Goal: Task Accomplishment & Management: Manage account settings

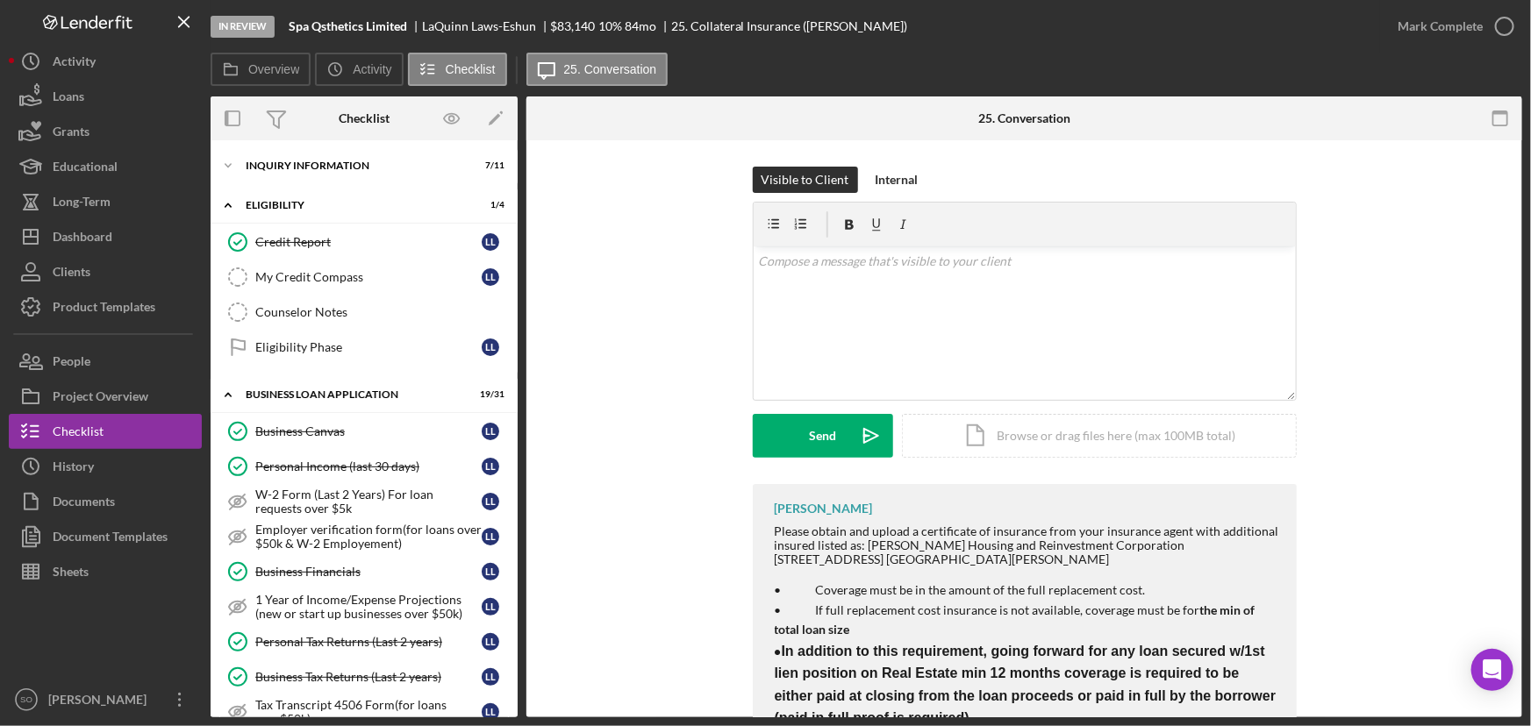
scroll to position [108, 0]
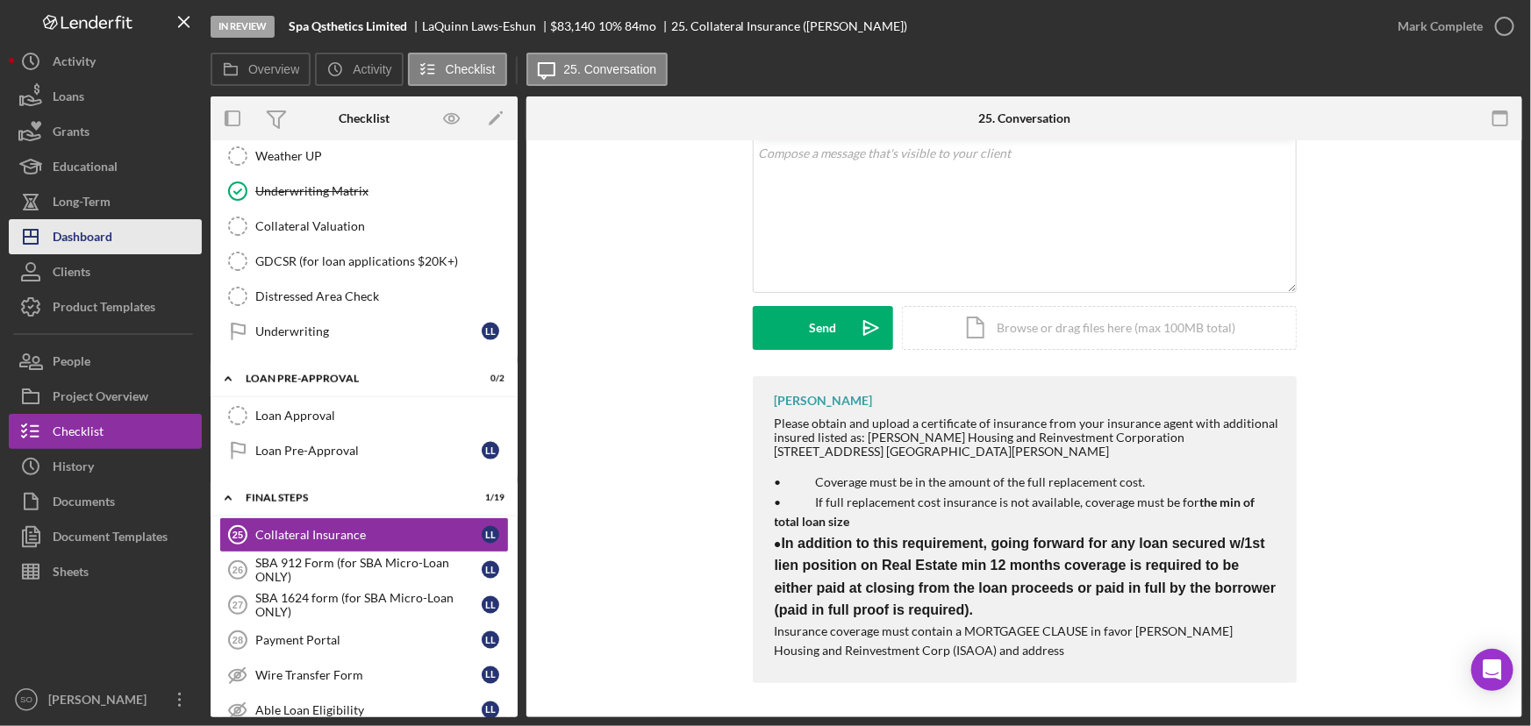
drag, startPoint x: 86, startPoint y: 237, endPoint x: 117, endPoint y: 232, distance: 31.0
click at [86, 237] on div "Dashboard" at bounding box center [83, 238] width 60 height 39
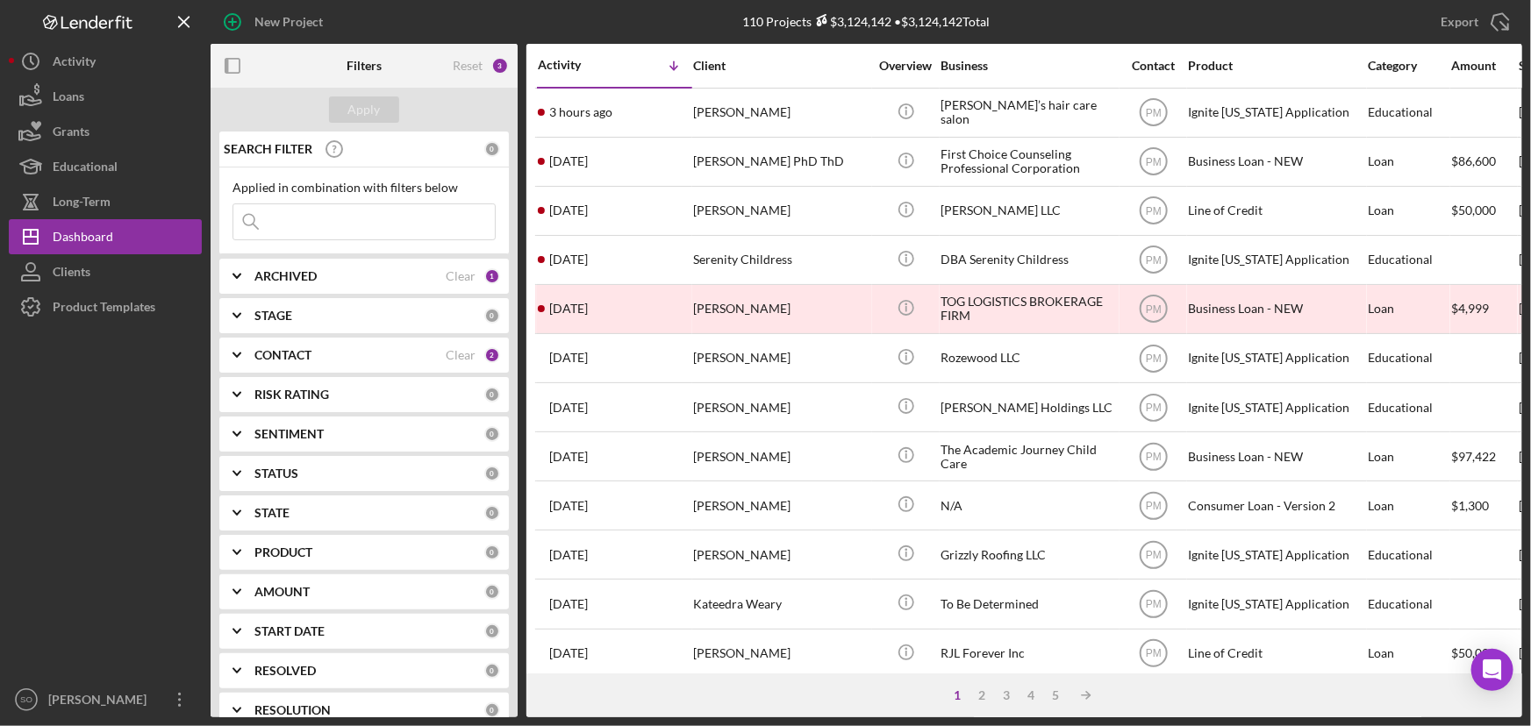
click at [389, 320] on div "STAGE" at bounding box center [369, 316] width 230 height 14
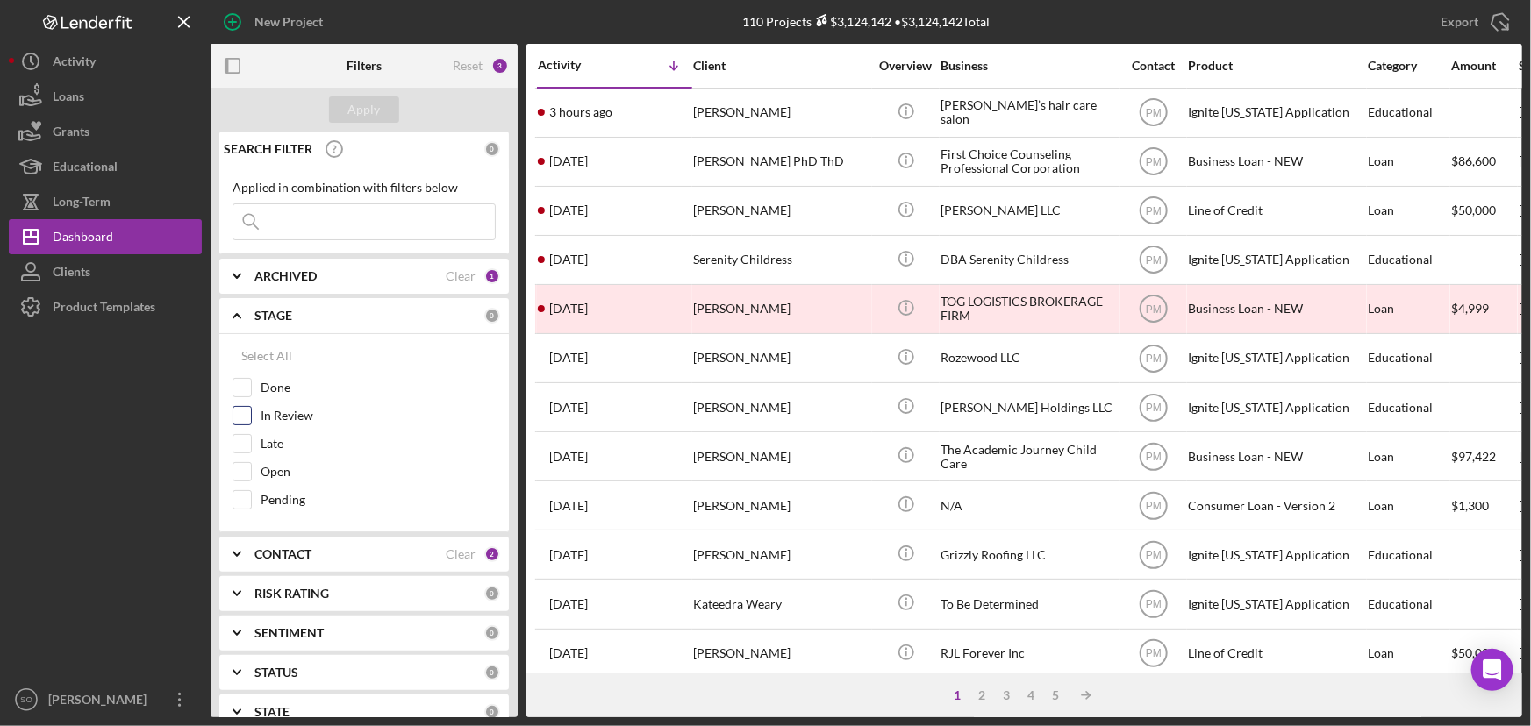
click at [246, 413] on input "In Review" at bounding box center [242, 416] width 18 height 18
checkbox input "true"
click at [334, 553] on div "CONTACT" at bounding box center [349, 554] width 191 height 14
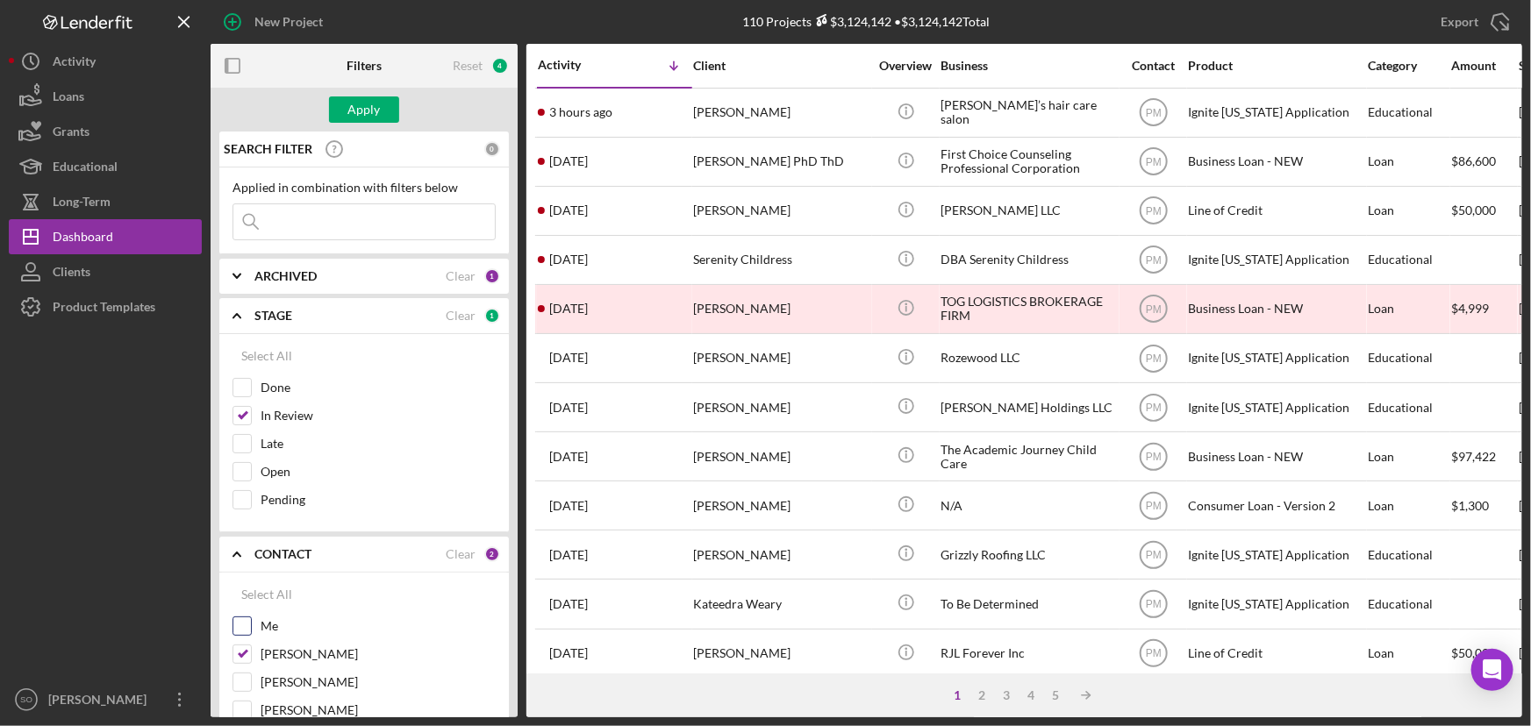
scroll to position [239, 0]
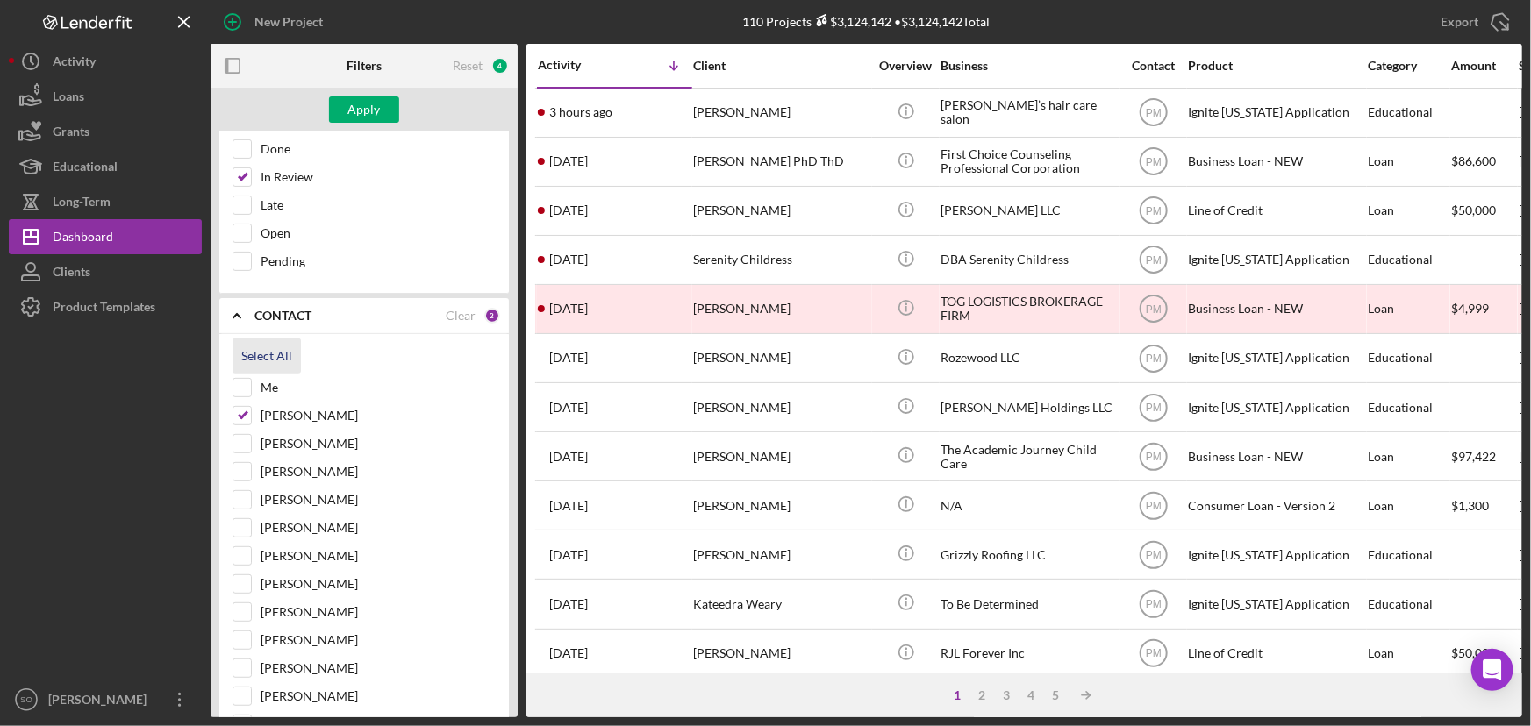
click at [275, 346] on div "Select All" at bounding box center [266, 356] width 51 height 35
checkbox input "true"
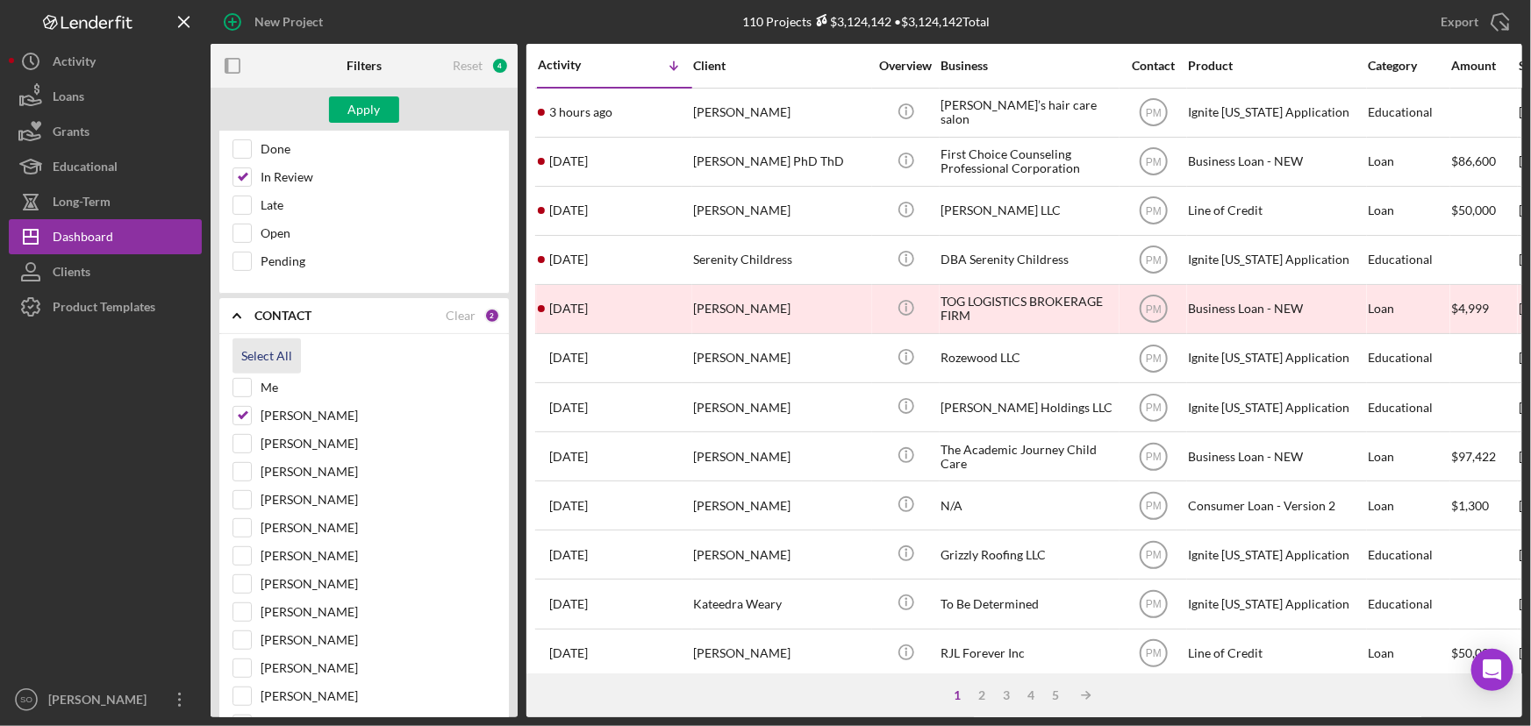
checkbox input "true"
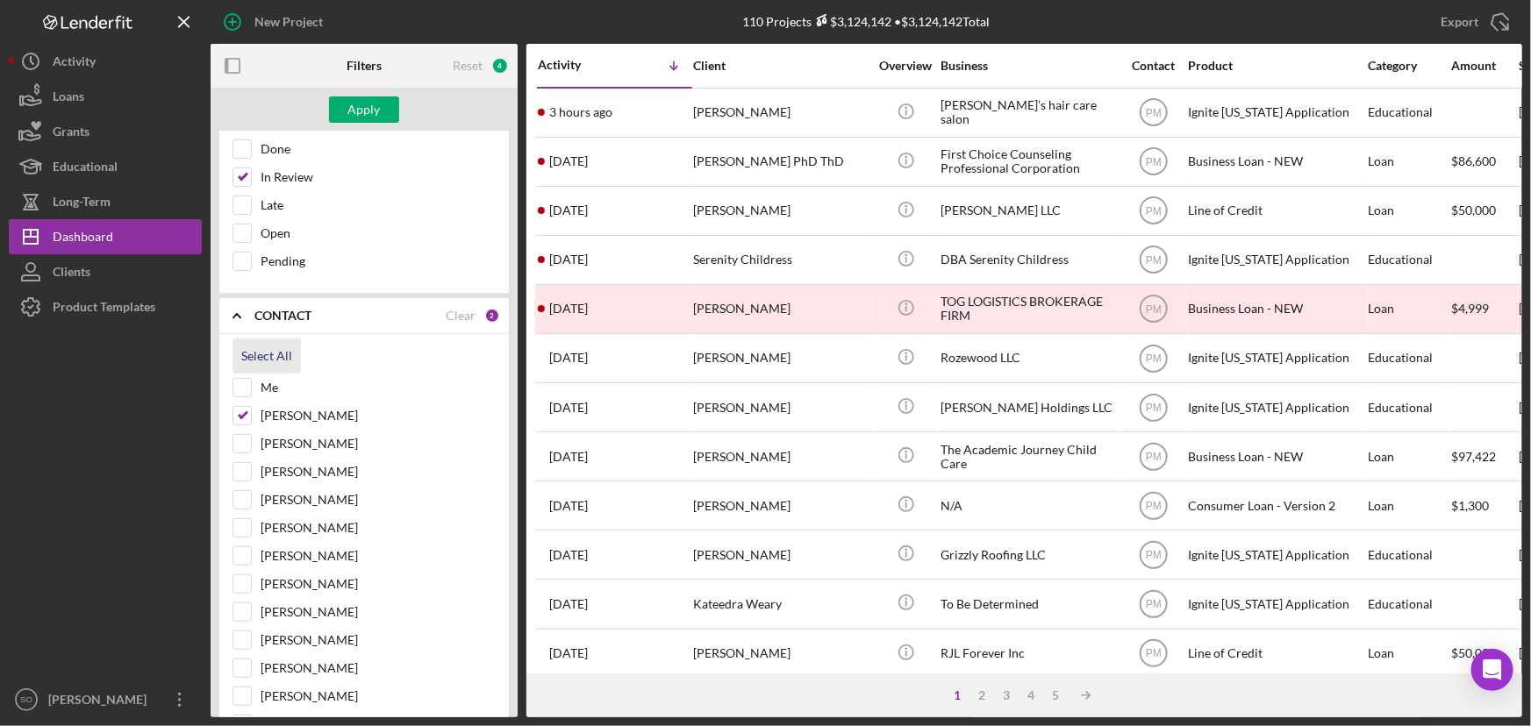
checkbox input "true"
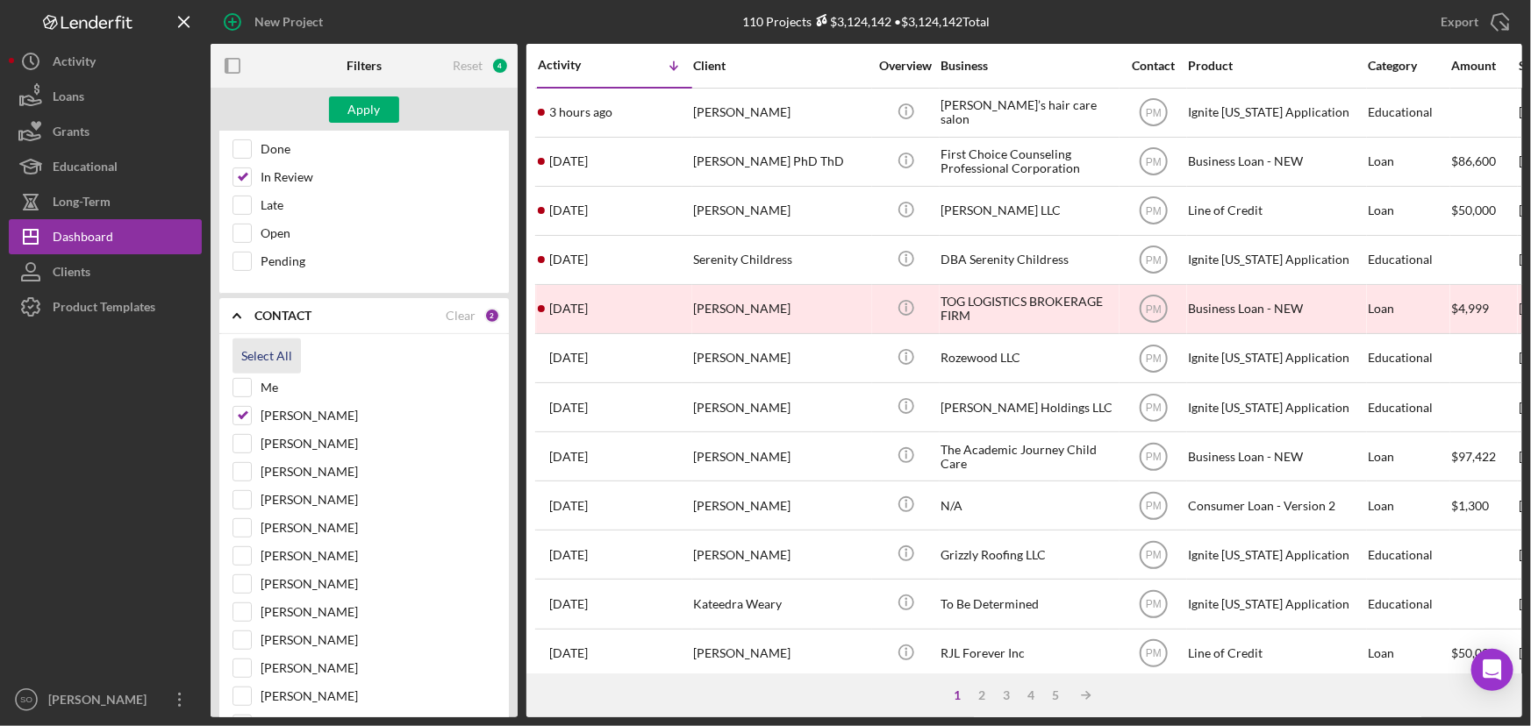
checkbox input "true"
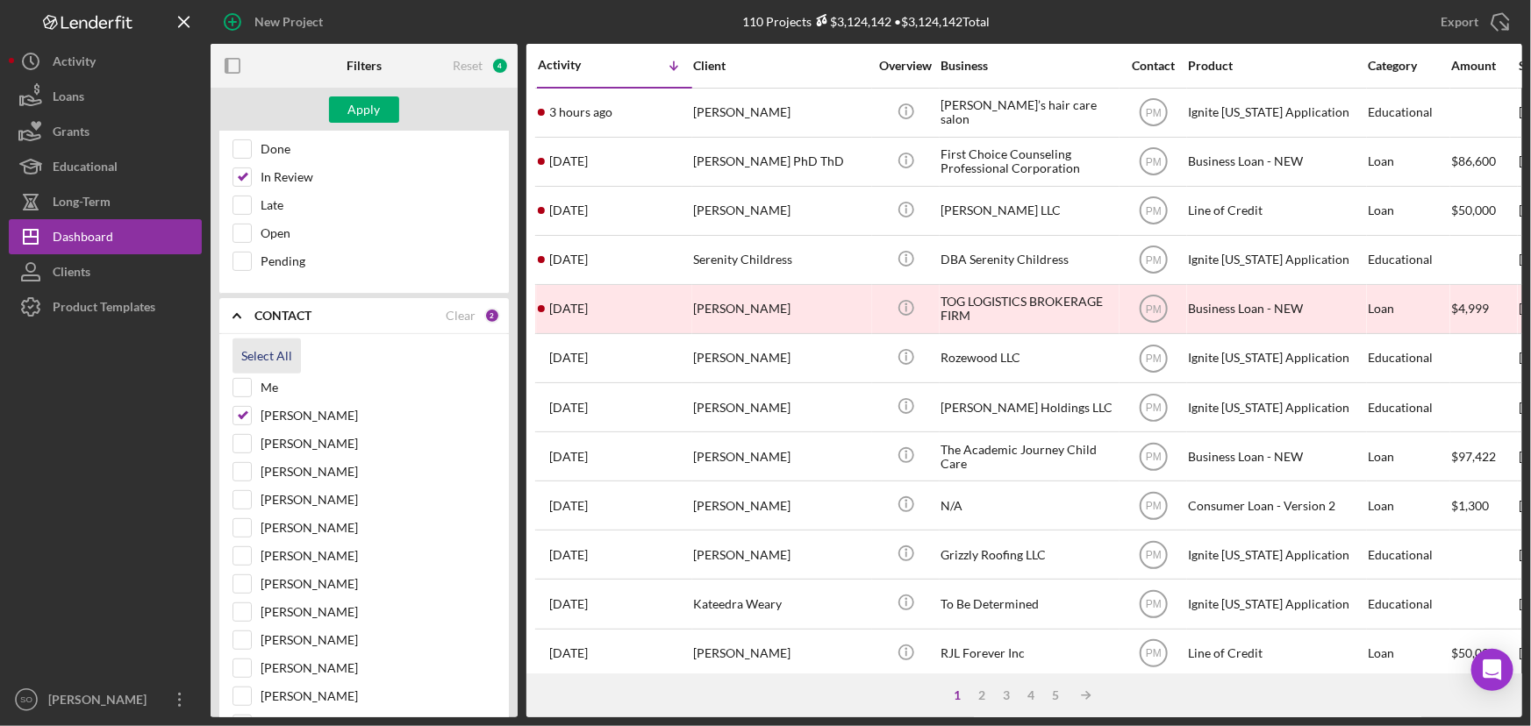
checkbox input "true"
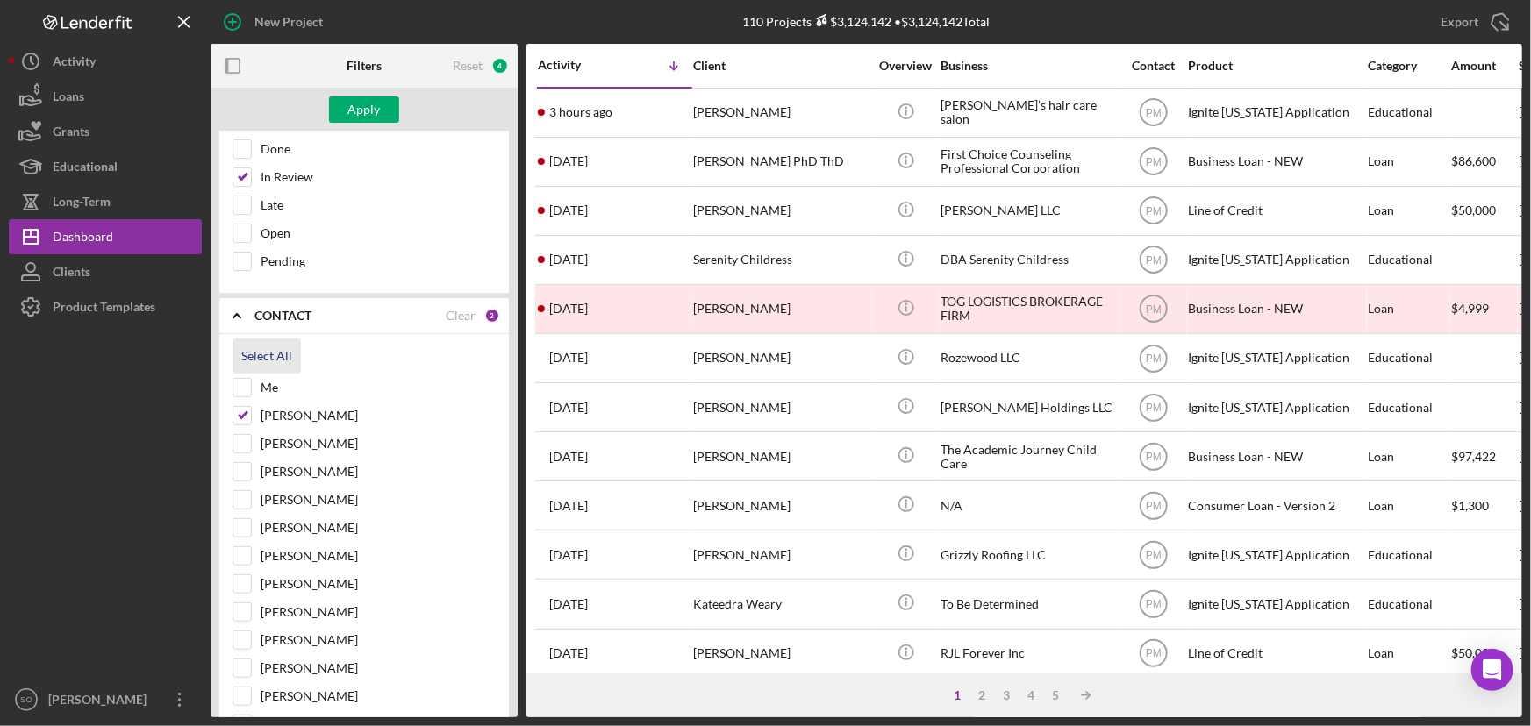
checkbox input "true"
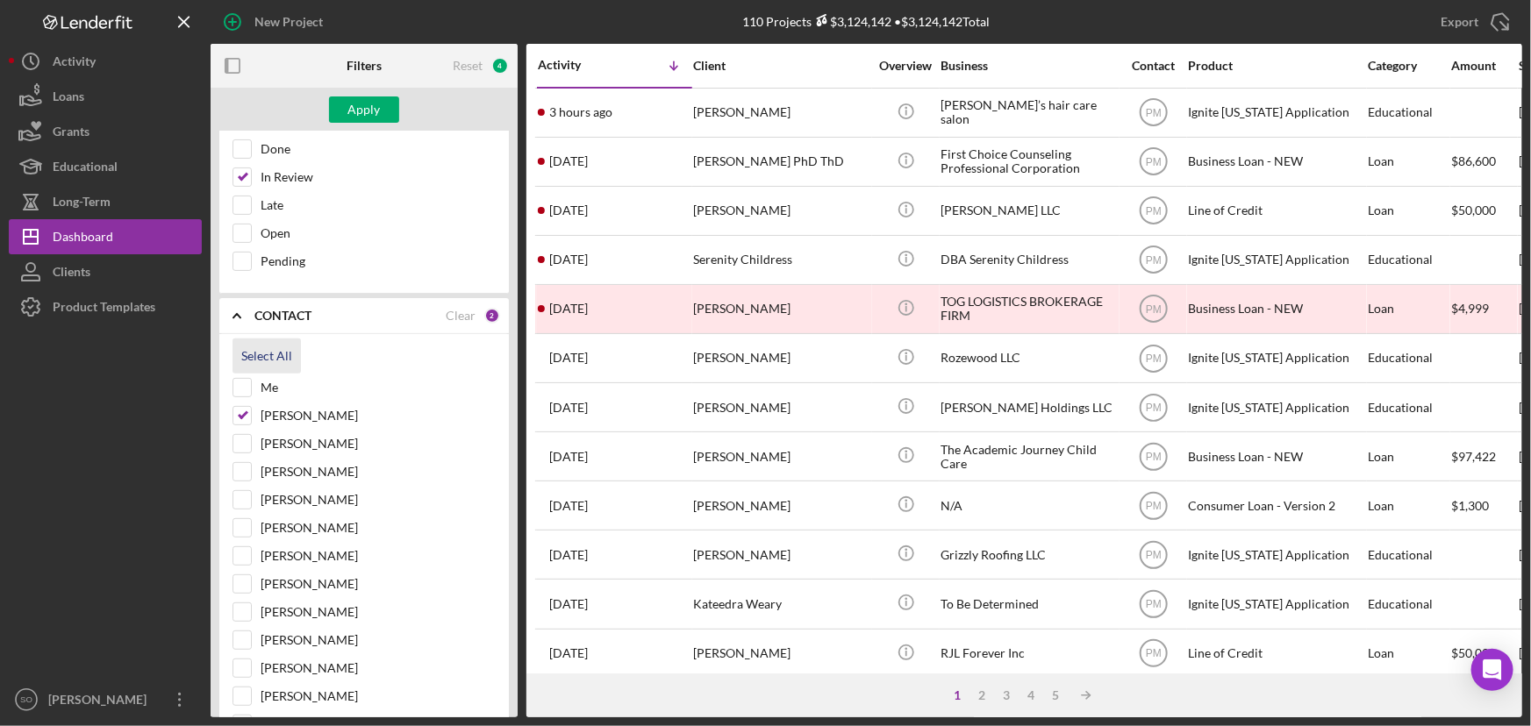
checkbox input "true"
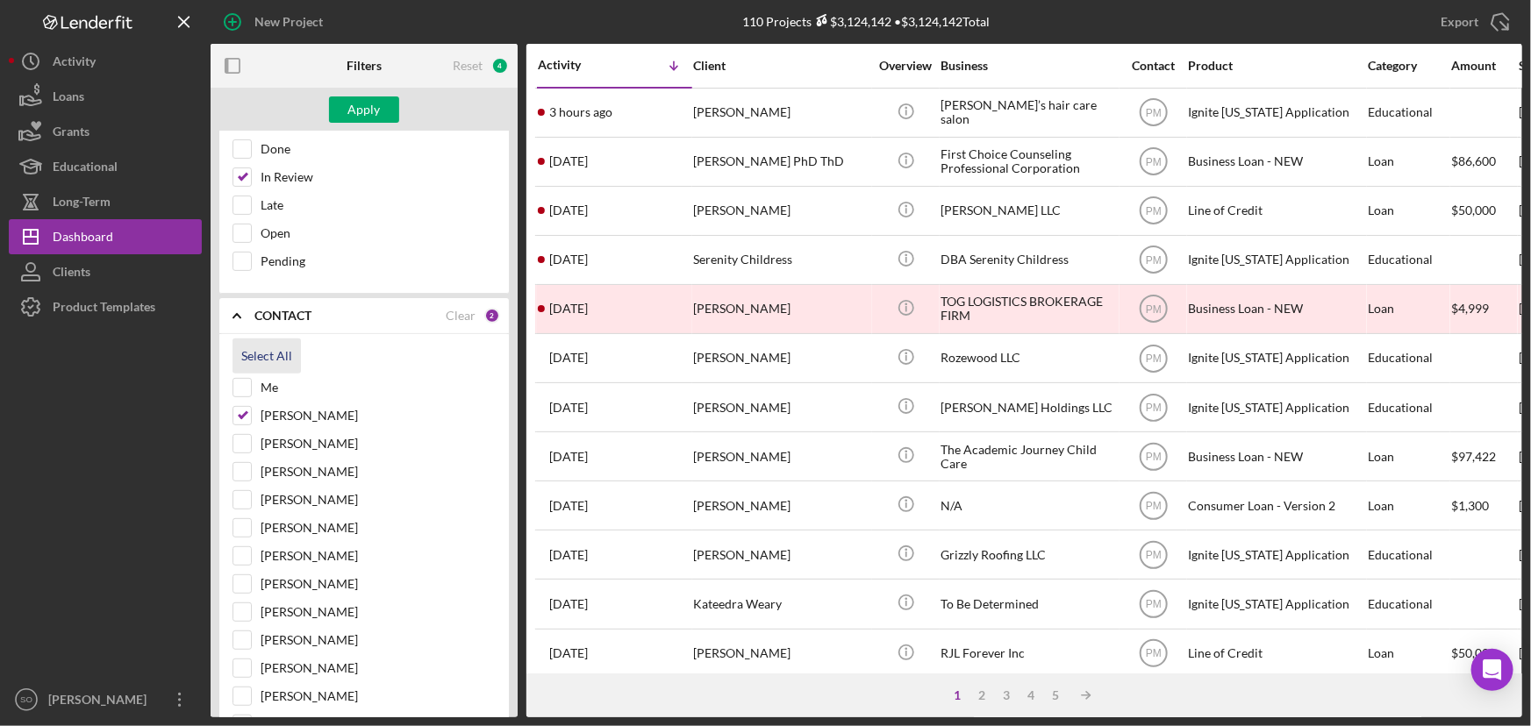
checkbox input "true"
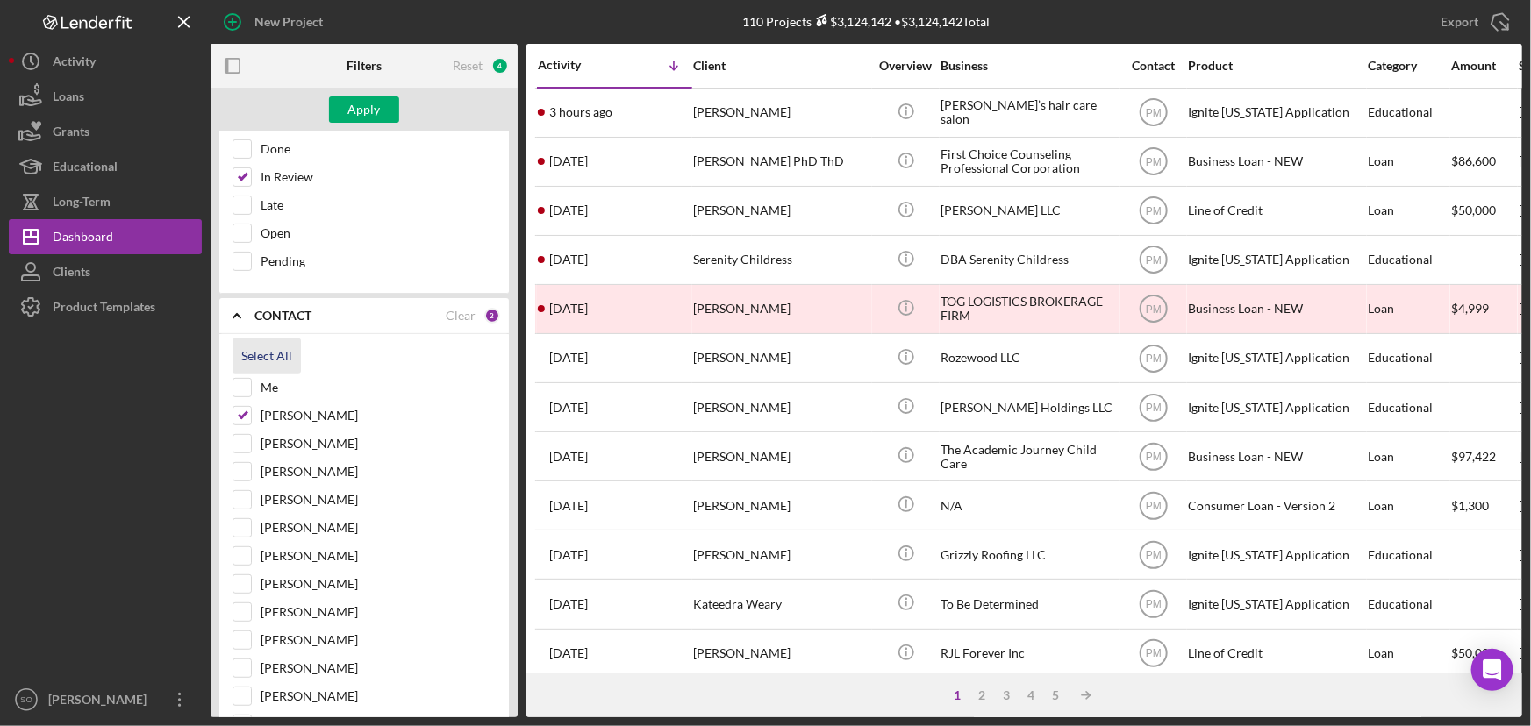
checkbox input "true"
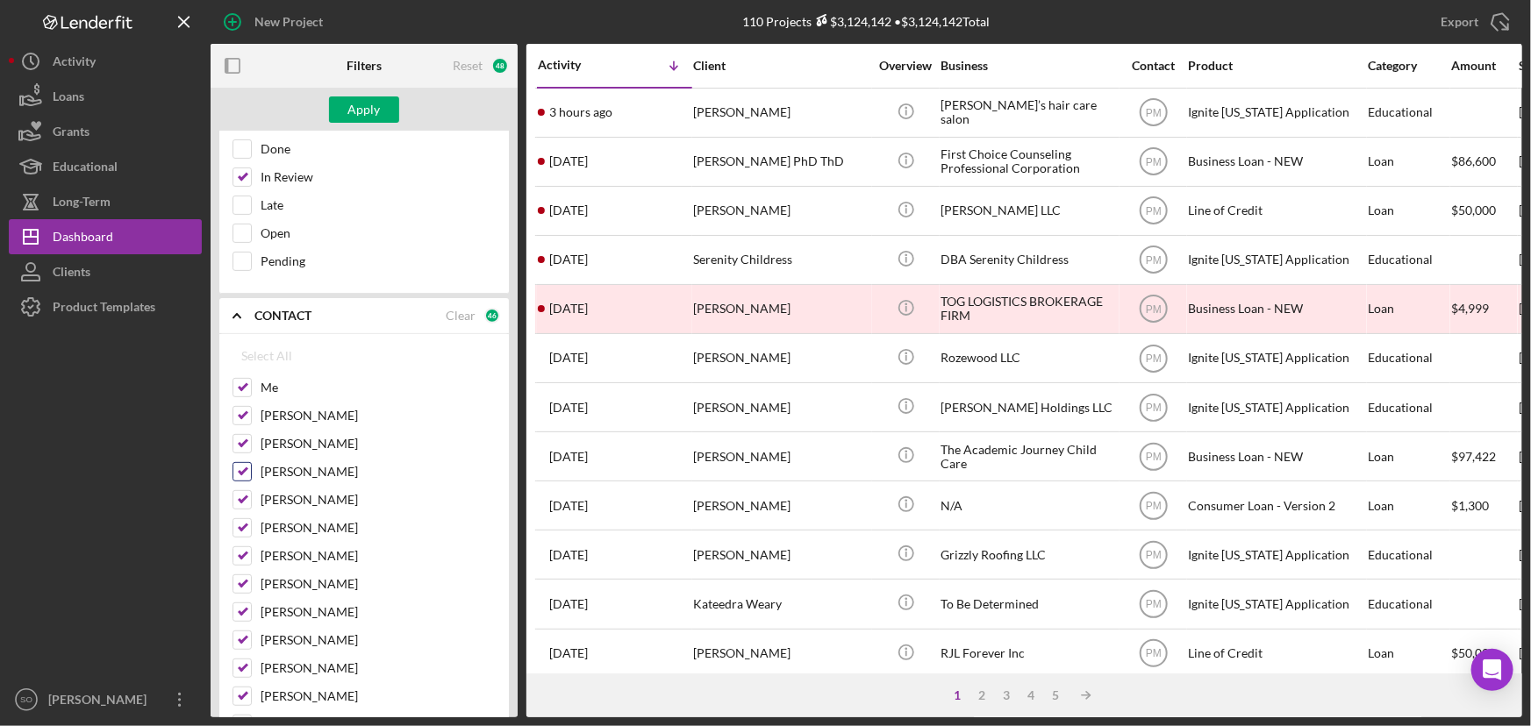
scroll to position [0, 0]
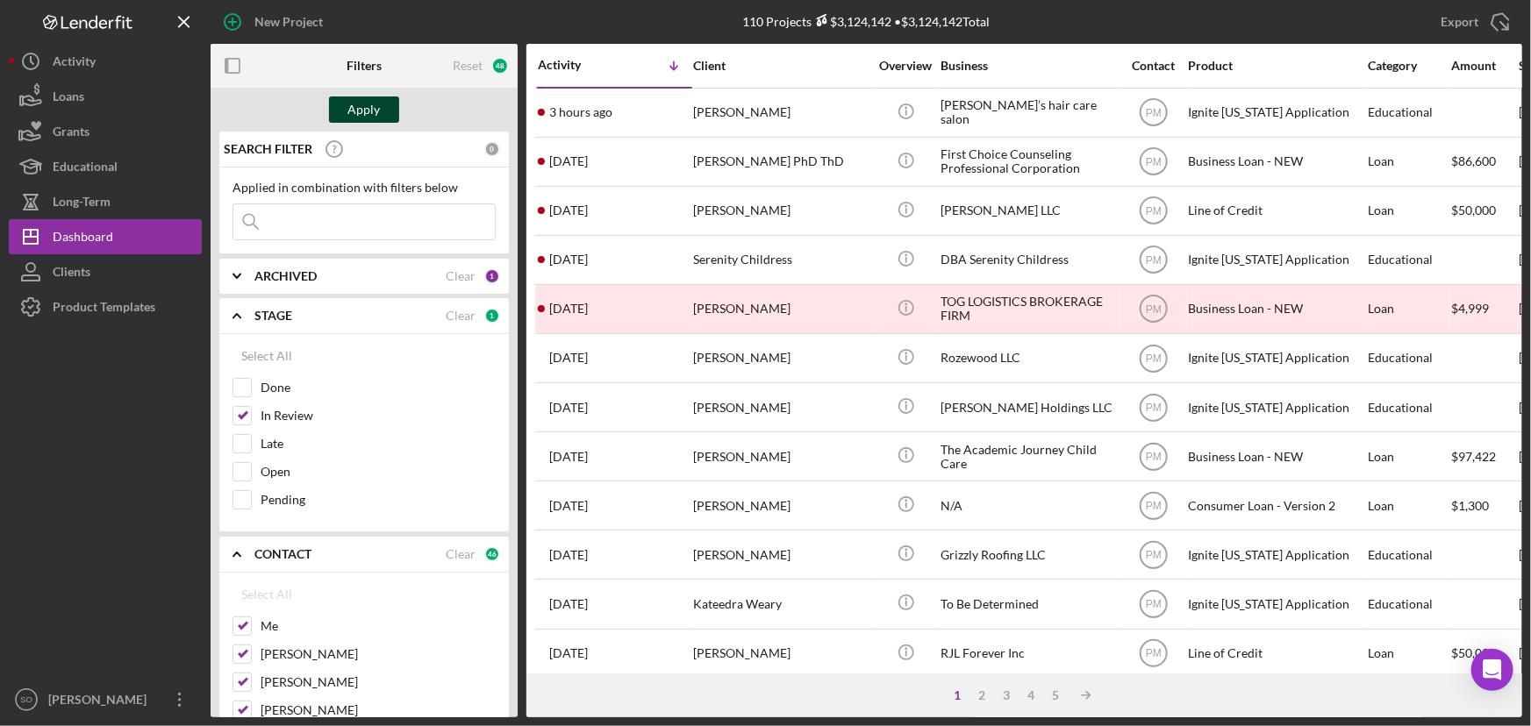
click at [348, 108] on div "Apply" at bounding box center [364, 109] width 32 height 26
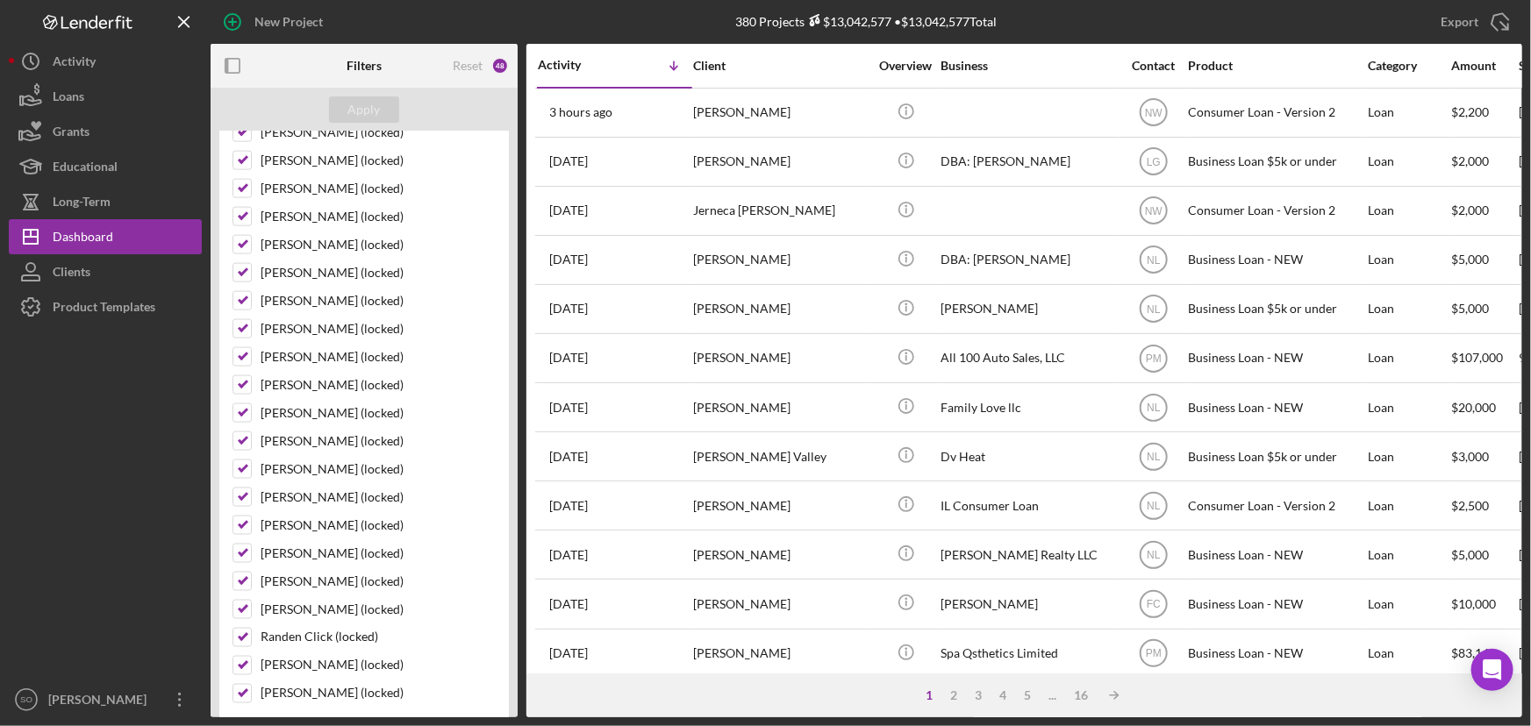
scroll to position [1595, 0]
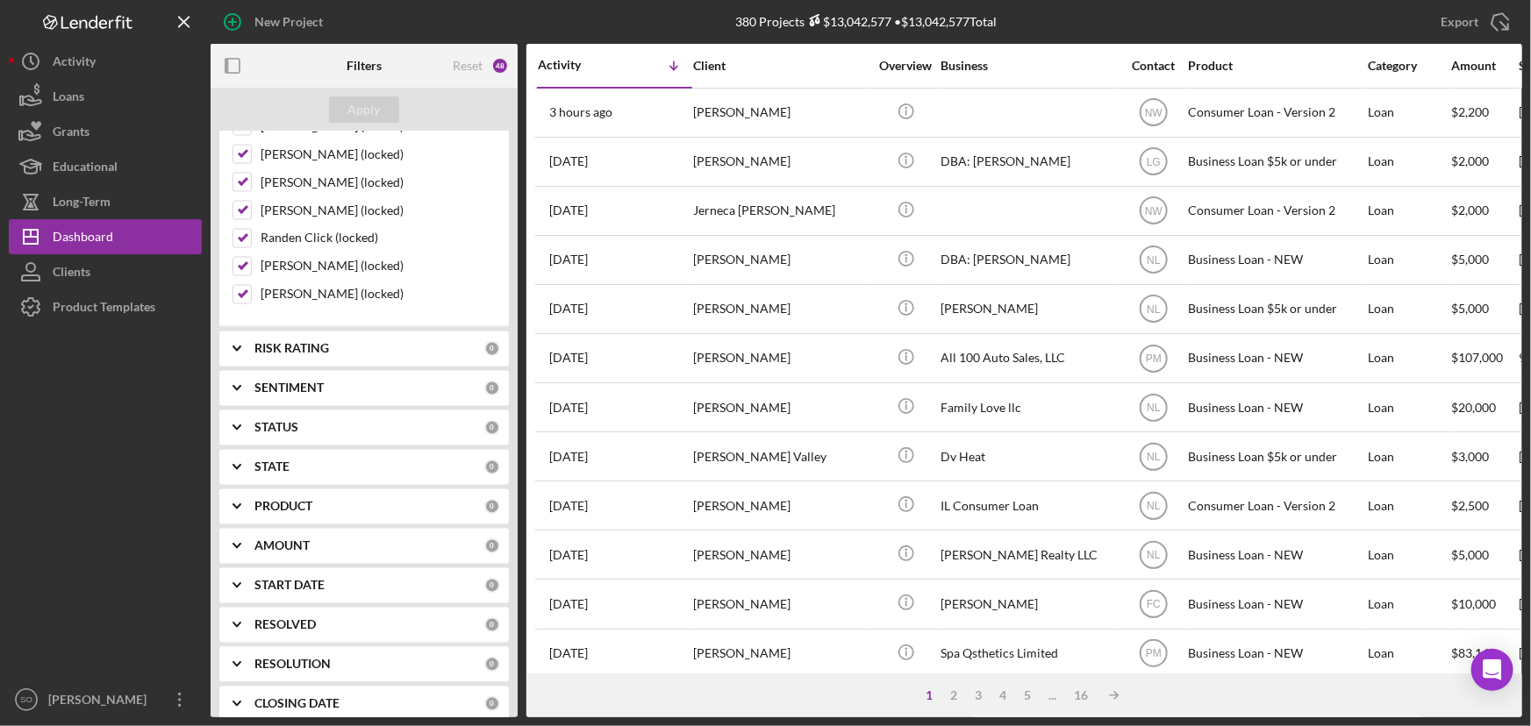
click at [301, 508] on div "PRODUCT 0" at bounding box center [377, 506] width 246 height 35
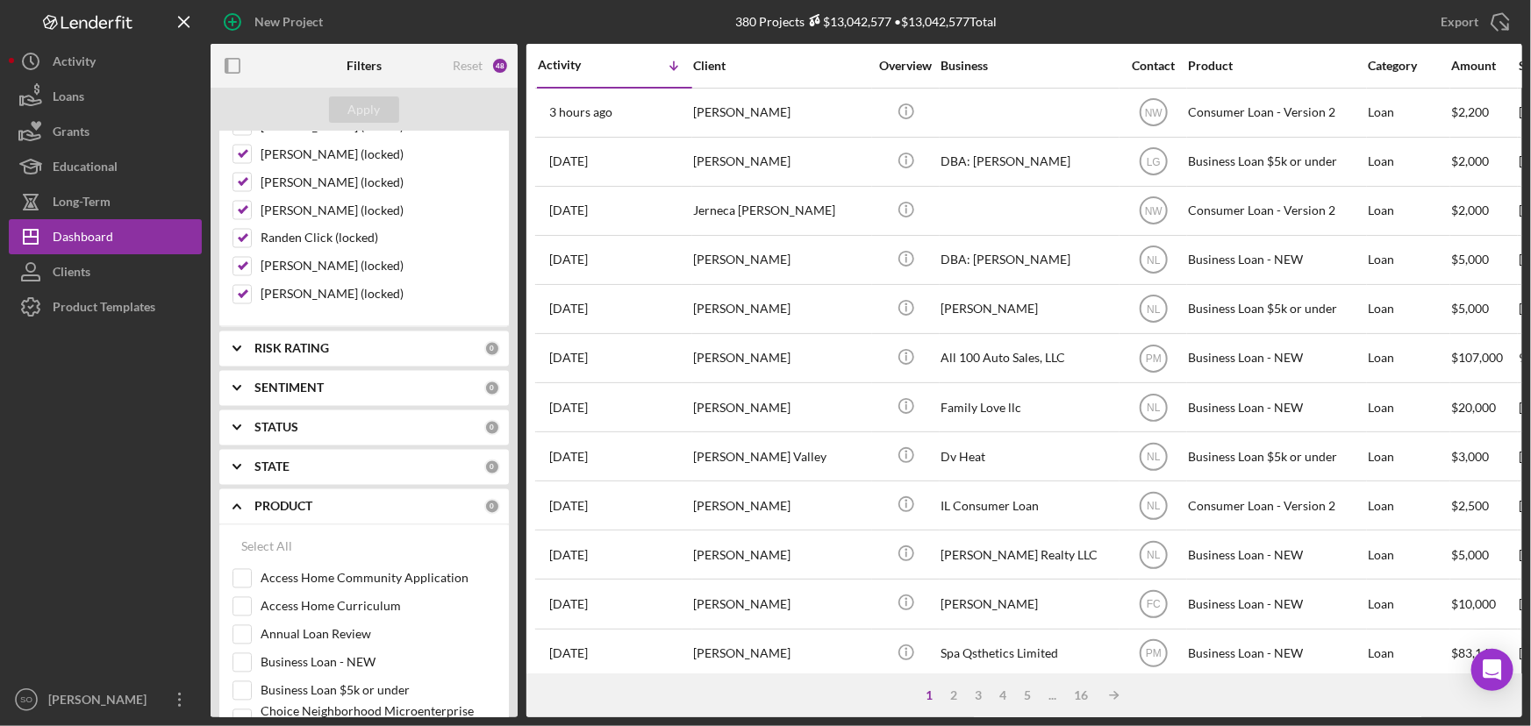
scroll to position [1913, 0]
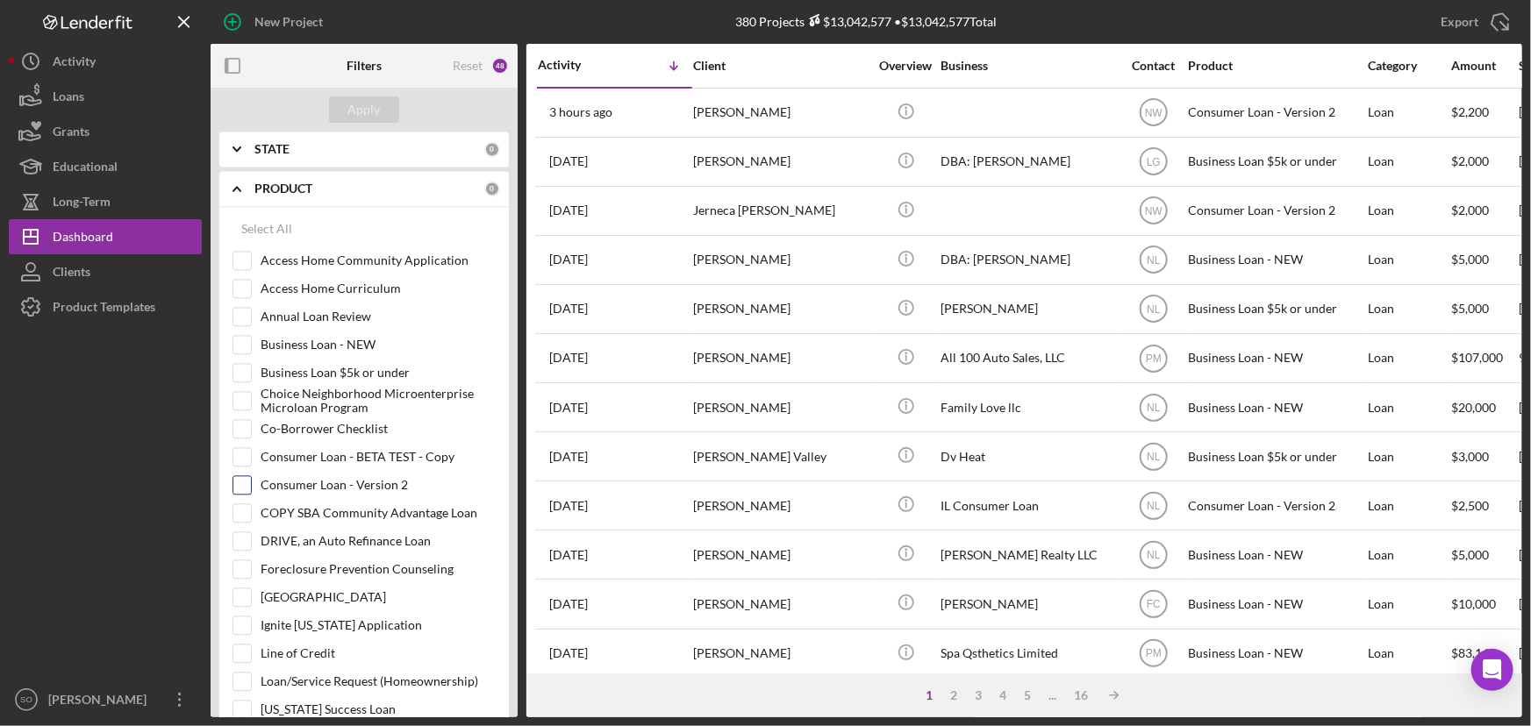
click at [240, 476] on input "Consumer Loan - Version 2" at bounding box center [242, 485] width 18 height 18
checkbox input "true"
click at [244, 364] on input "Business Loan $5k or under" at bounding box center [242, 373] width 18 height 18
checkbox input "true"
click at [244, 336] on input "Business Loan - NEW" at bounding box center [242, 345] width 18 height 18
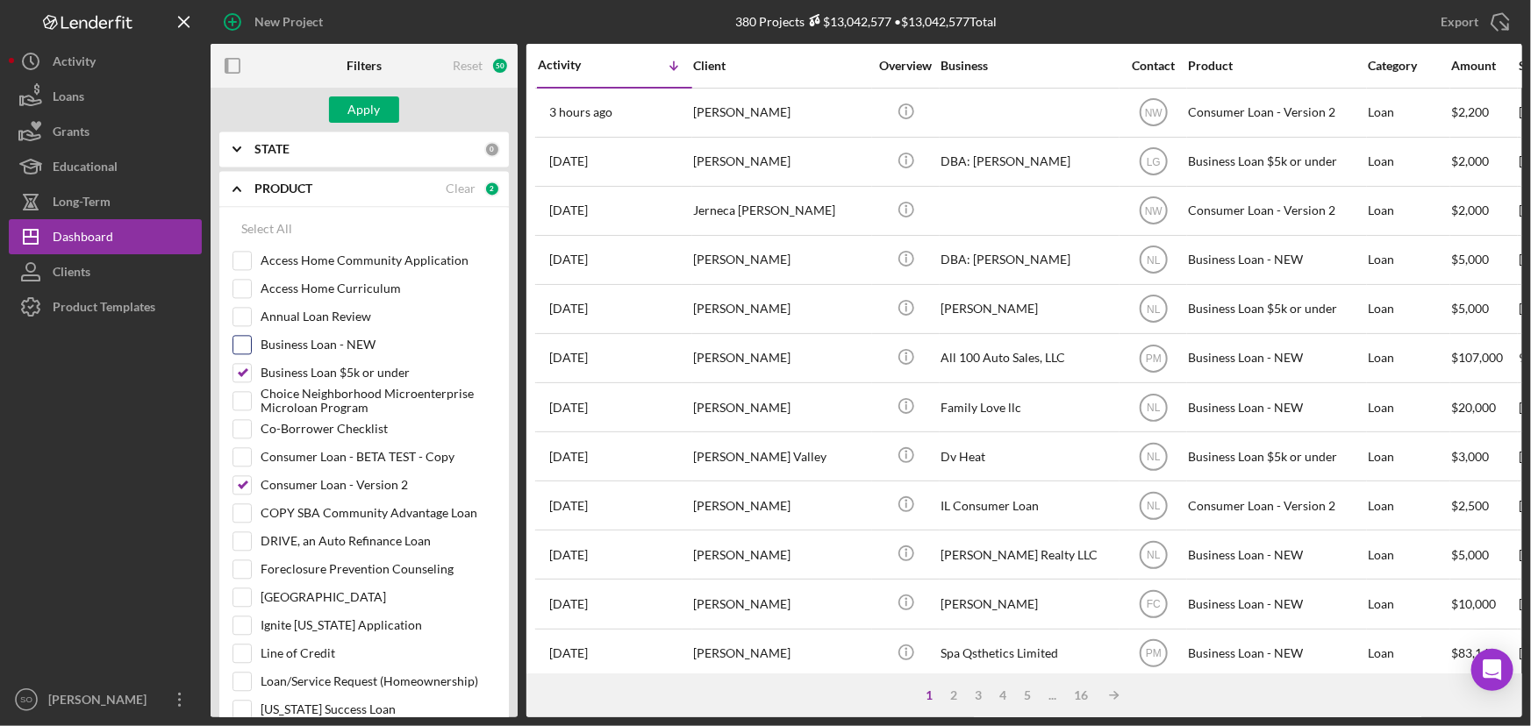
checkbox input "true"
click at [240, 532] on input "DRIVE, an Auto Refinance Loan" at bounding box center [242, 541] width 18 height 18
checkbox input "true"
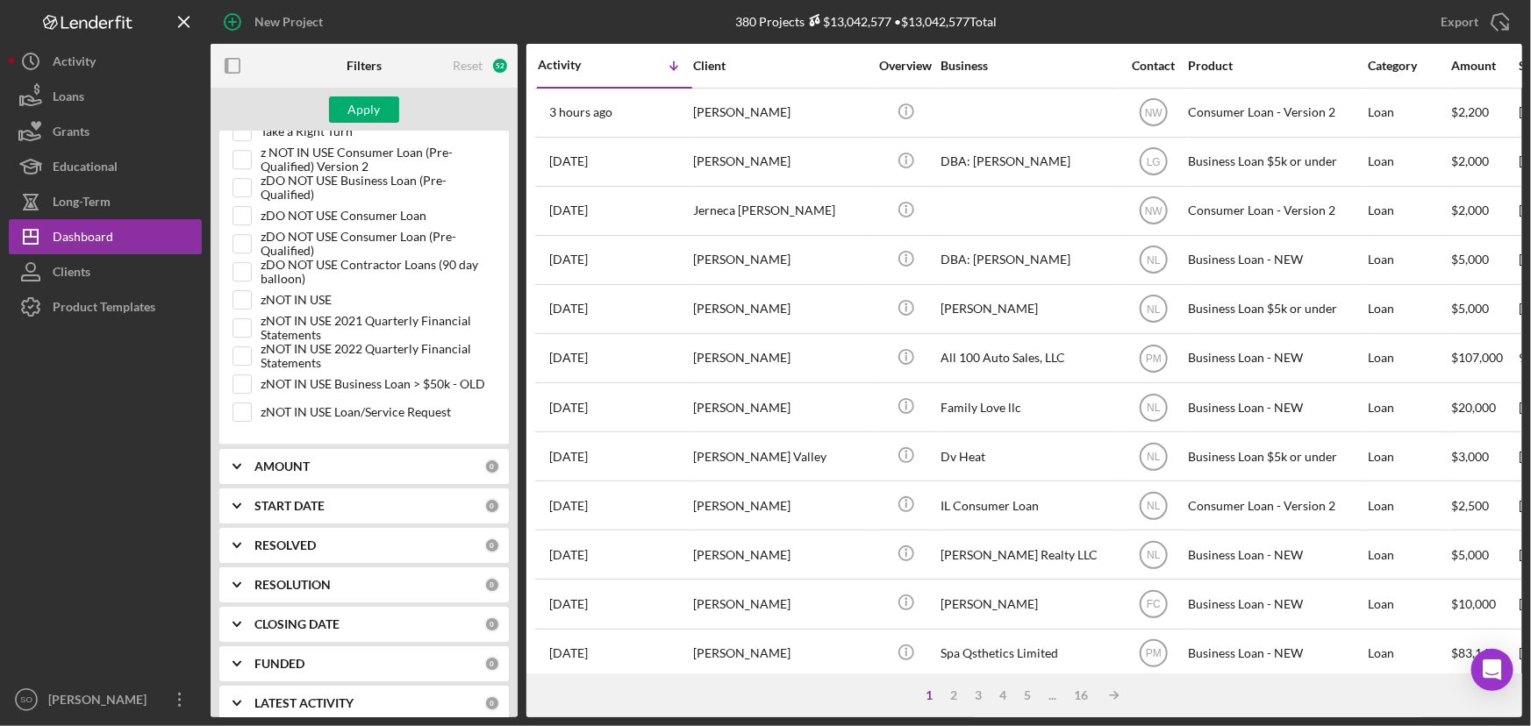
scroll to position [2392, 0]
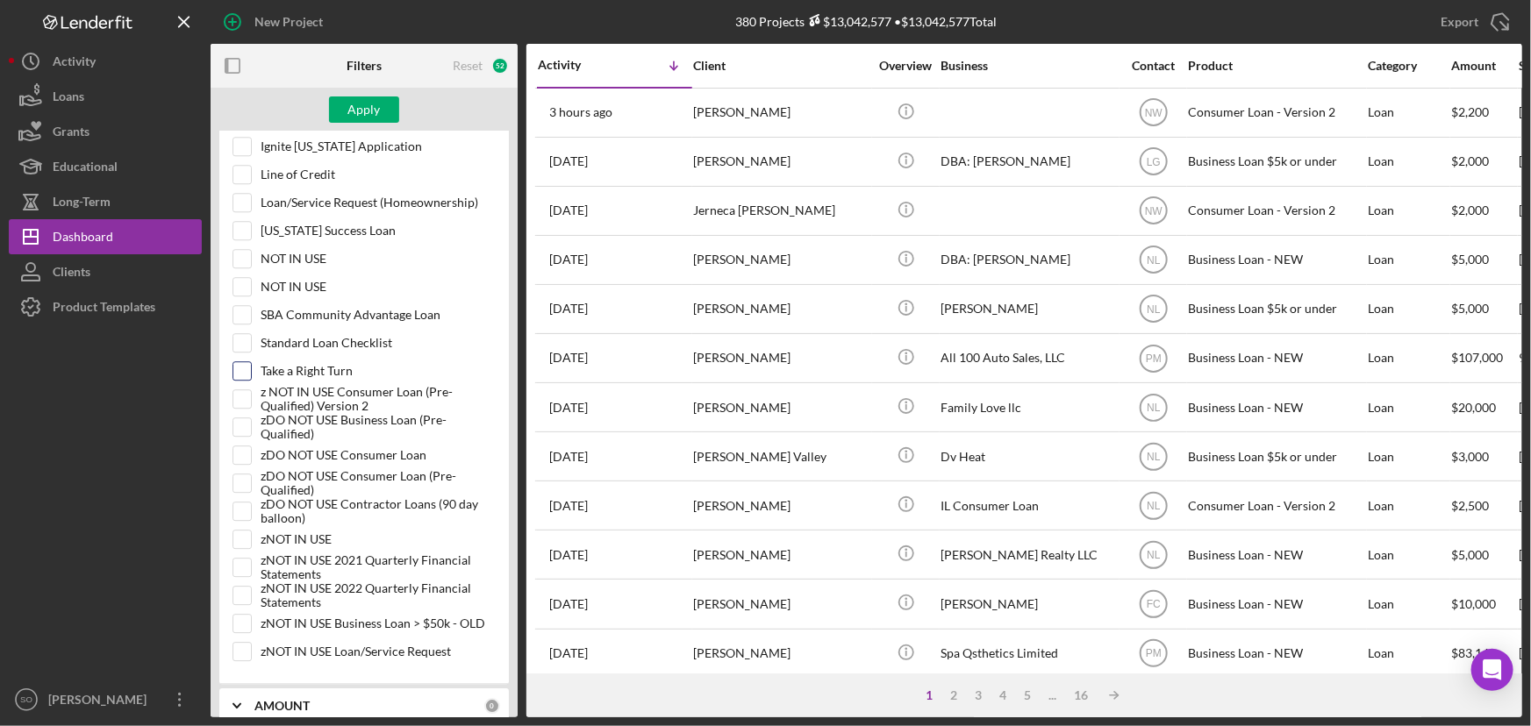
click at [246, 362] on input "Take a Right Turn" at bounding box center [242, 371] width 18 height 18
checkbox input "true"
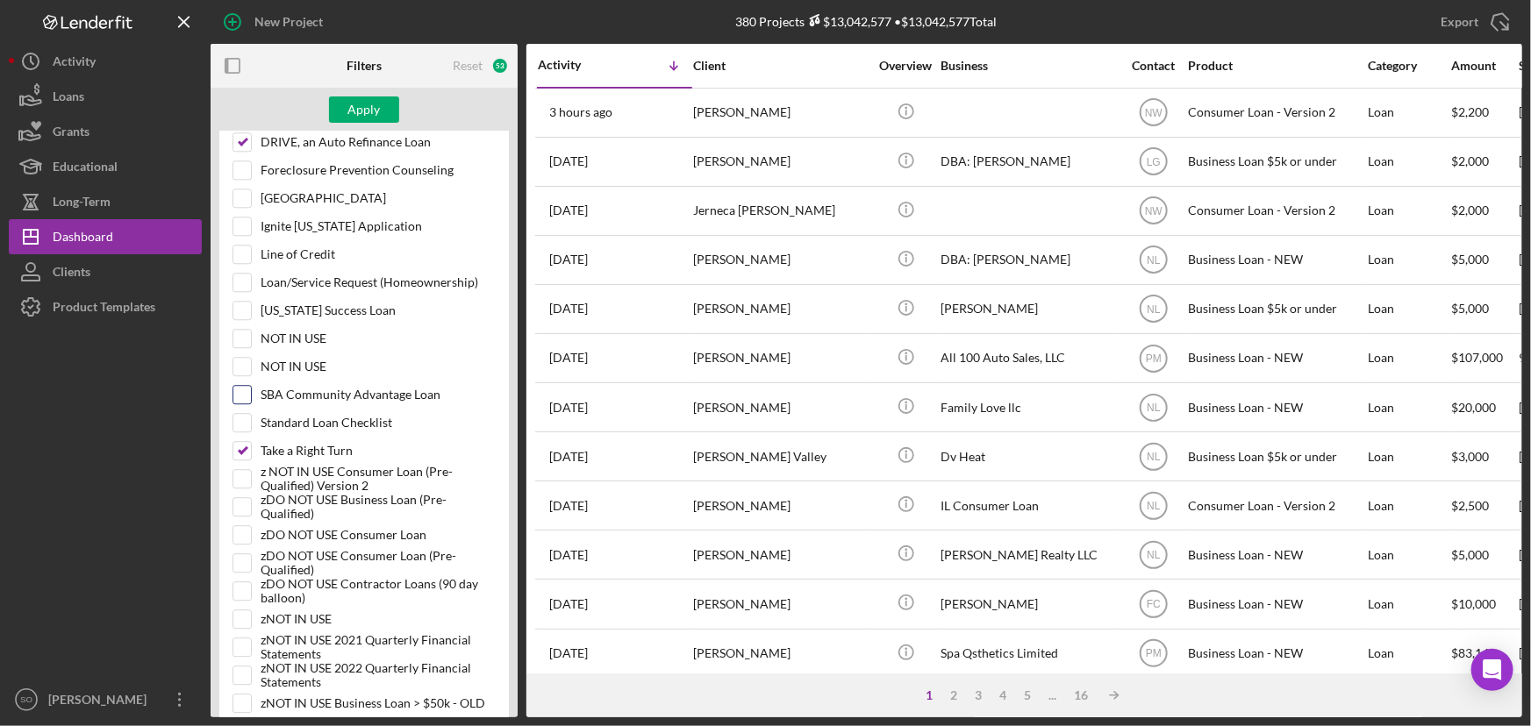
click at [244, 386] on input "SBA Community Advantage Loan" at bounding box center [242, 395] width 18 height 18
checkbox input "true"
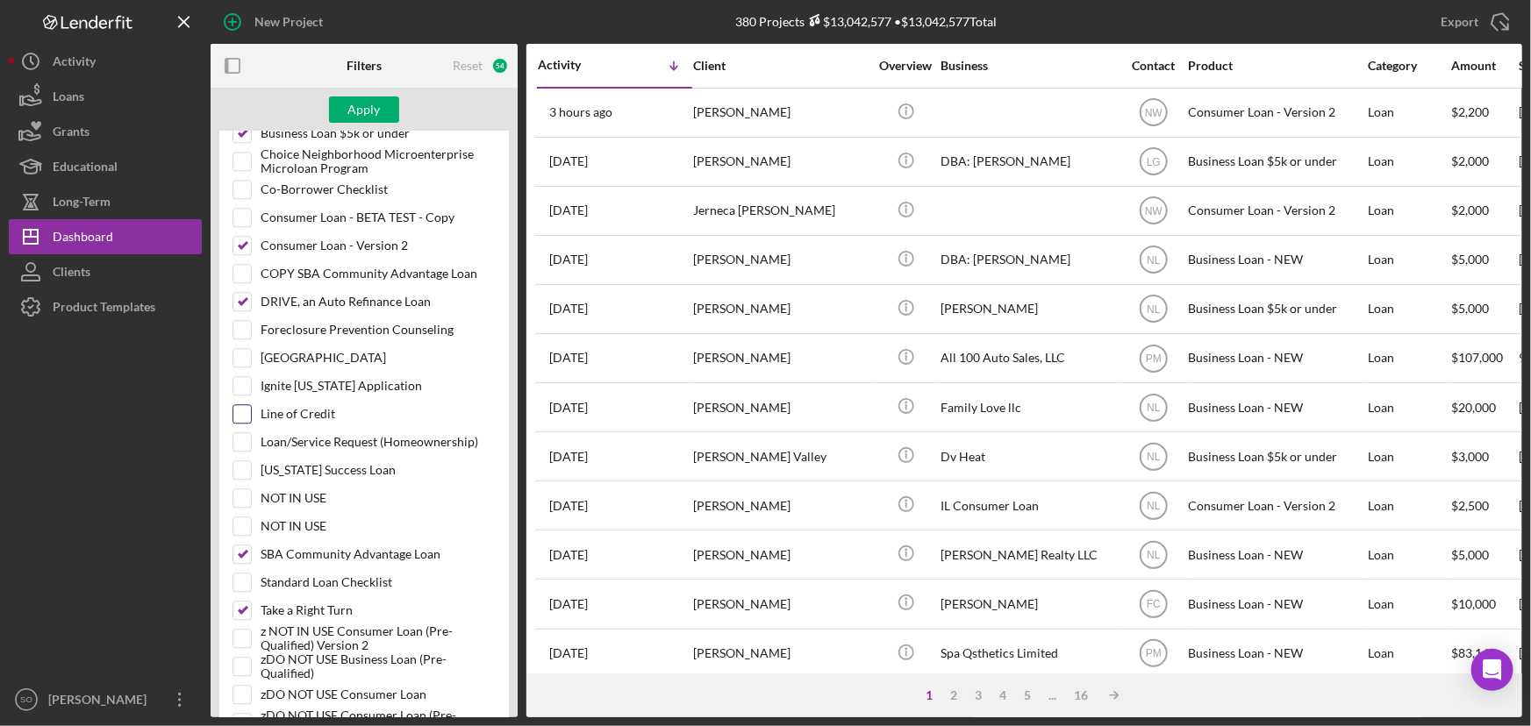
click at [243, 405] on input "Line of Credit" at bounding box center [242, 414] width 18 height 18
checkbox input "true"
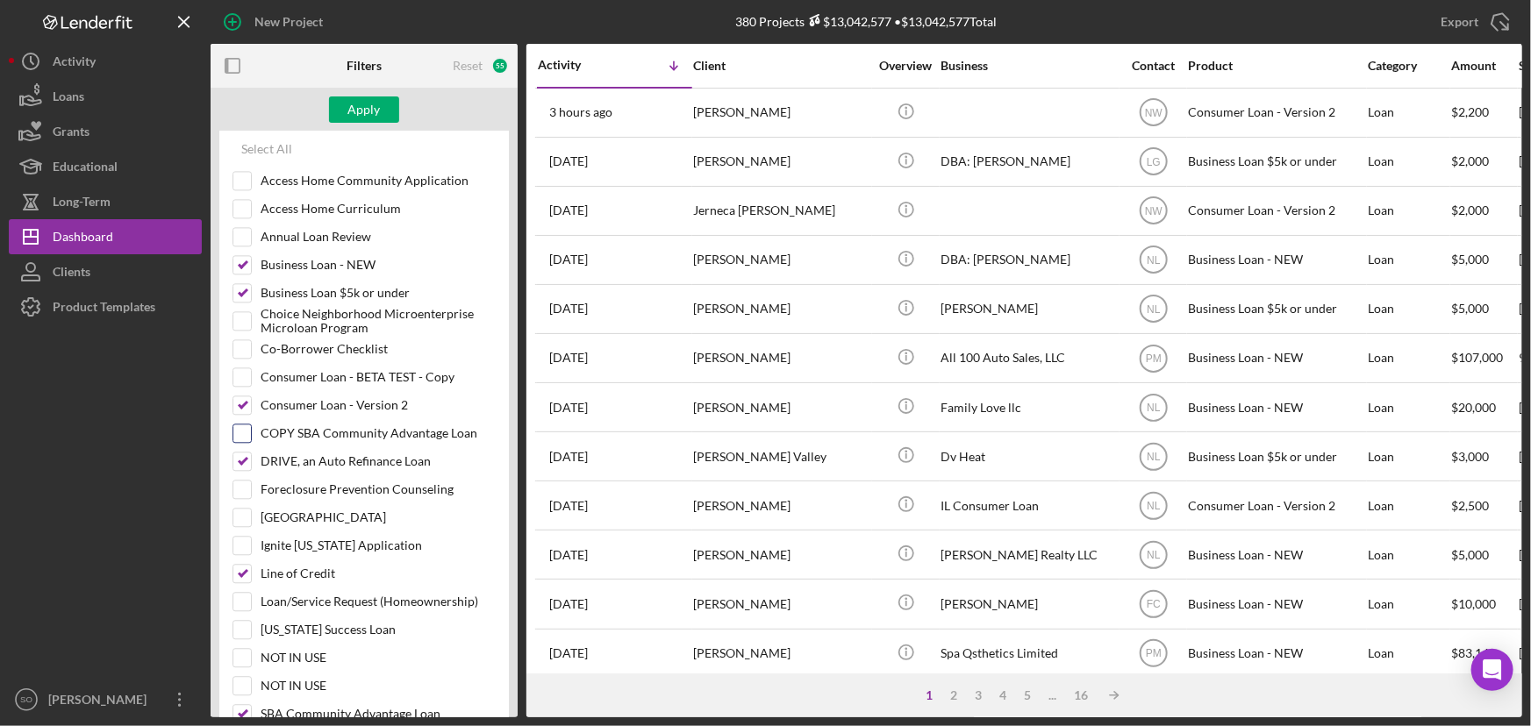
scroll to position [1833, 0]
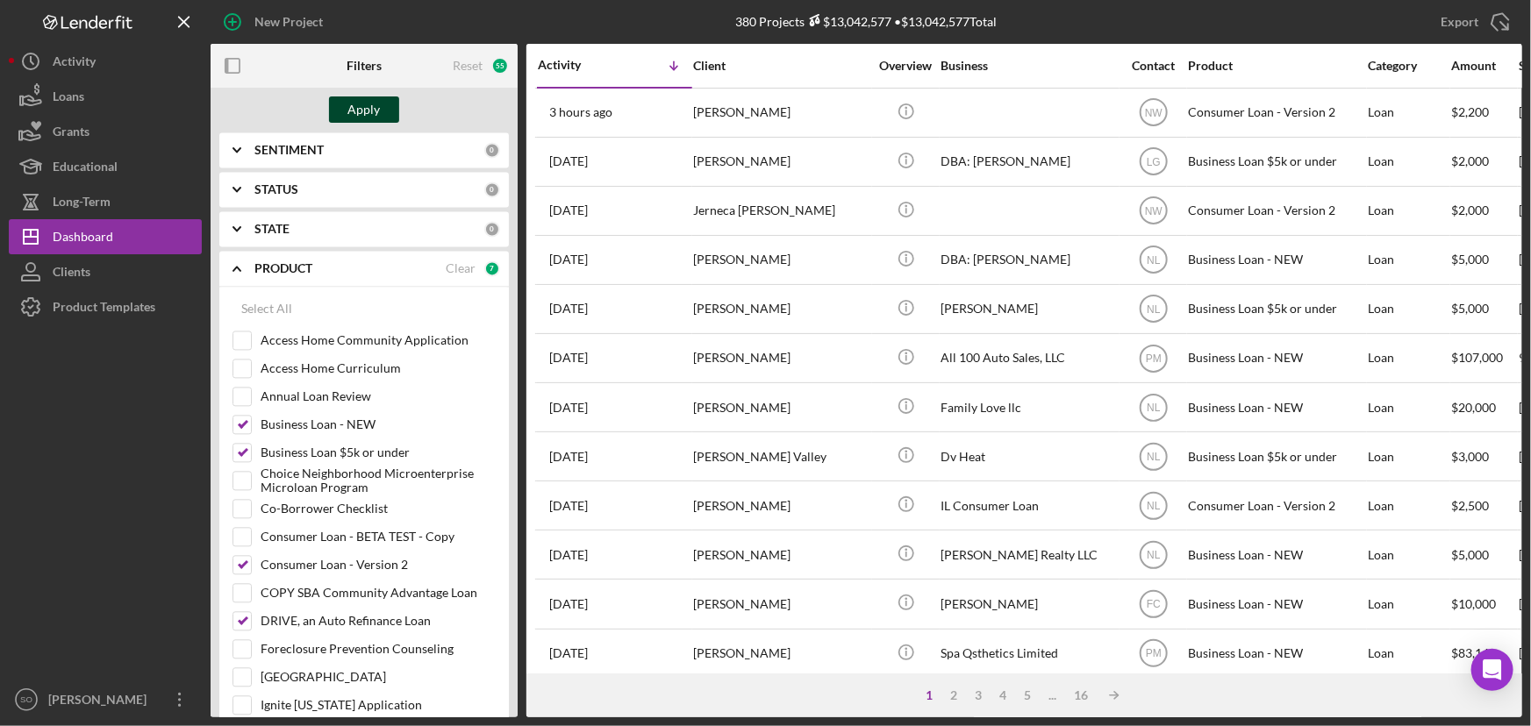
click at [344, 112] on button "Apply" at bounding box center [364, 109] width 70 height 26
click at [1488, 15] on icon "Icon/Export" at bounding box center [1500, 22] width 44 height 44
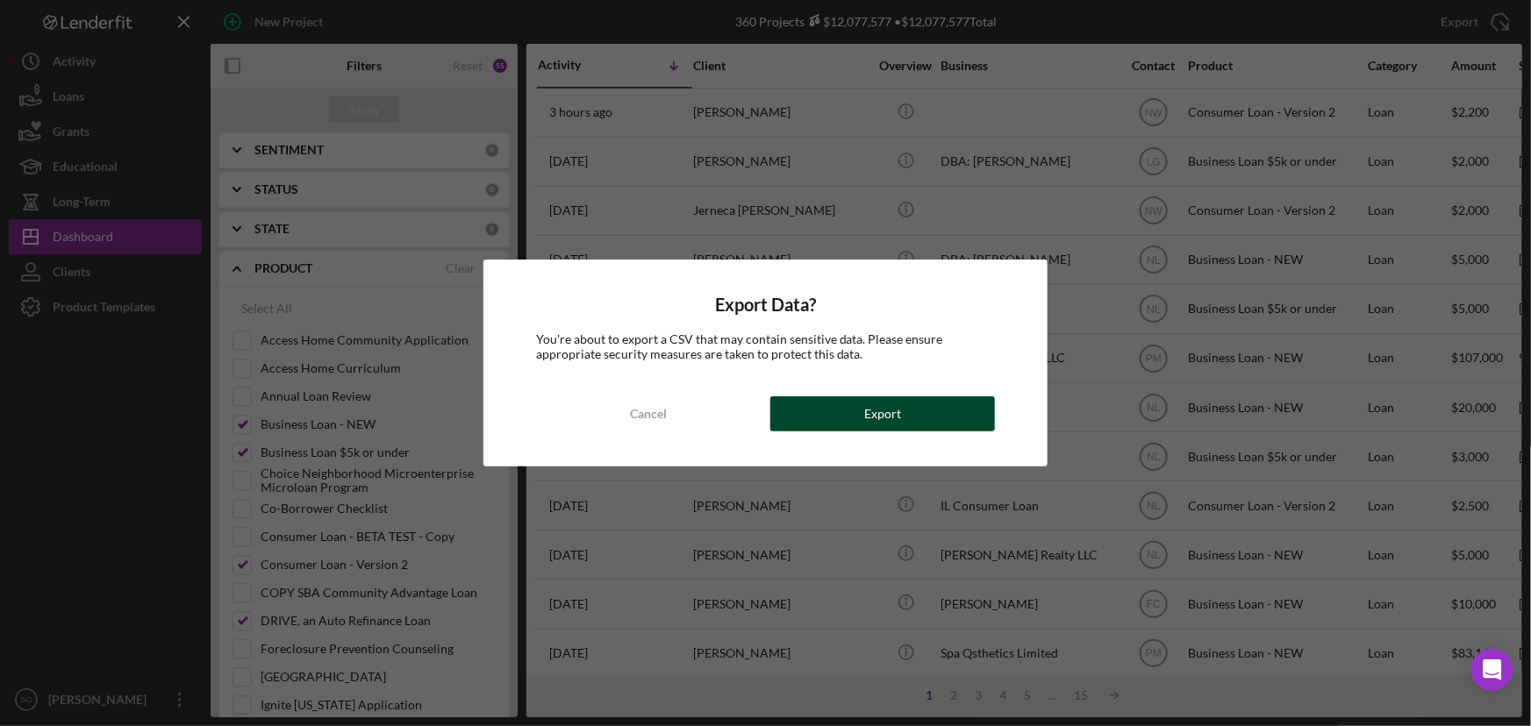
click at [845, 419] on button "Export" at bounding box center [882, 413] width 225 height 35
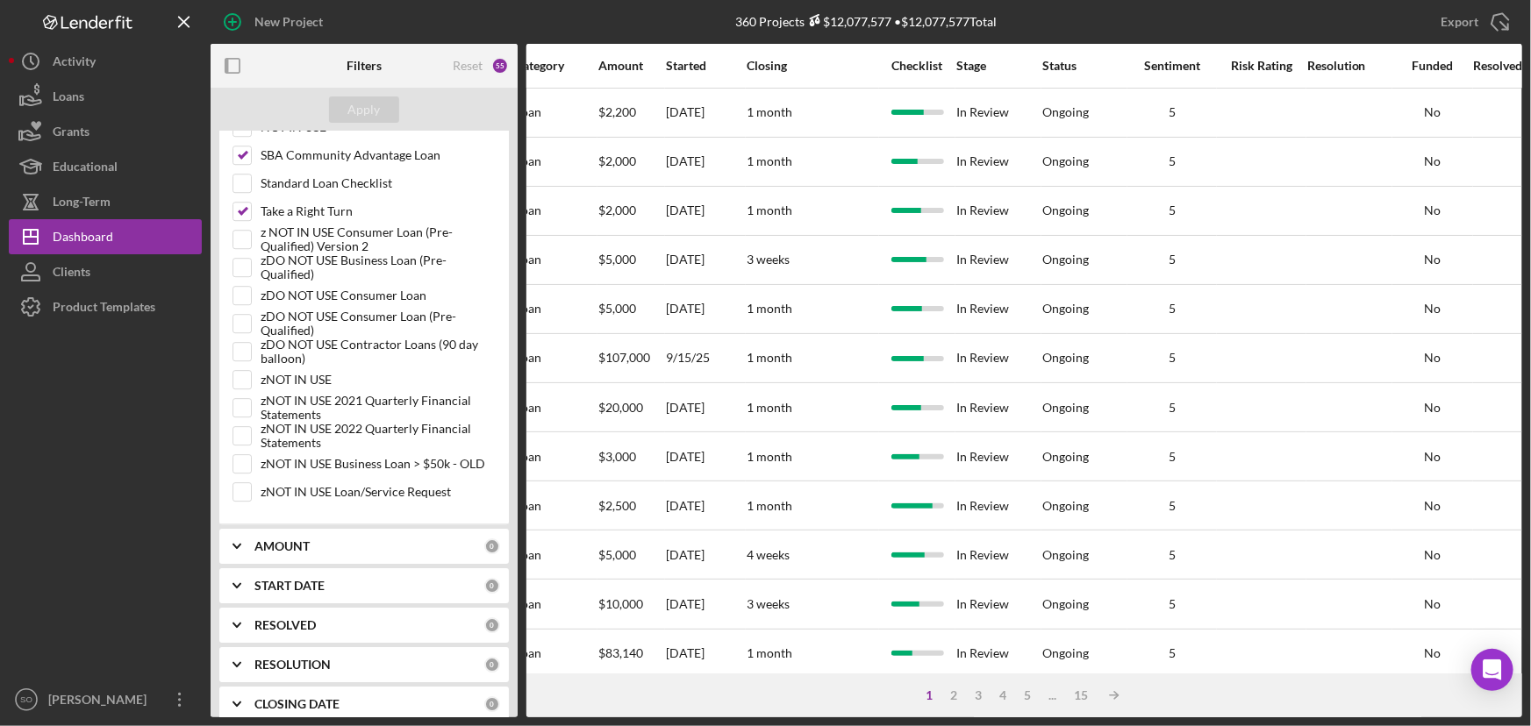
scroll to position [2633, 0]
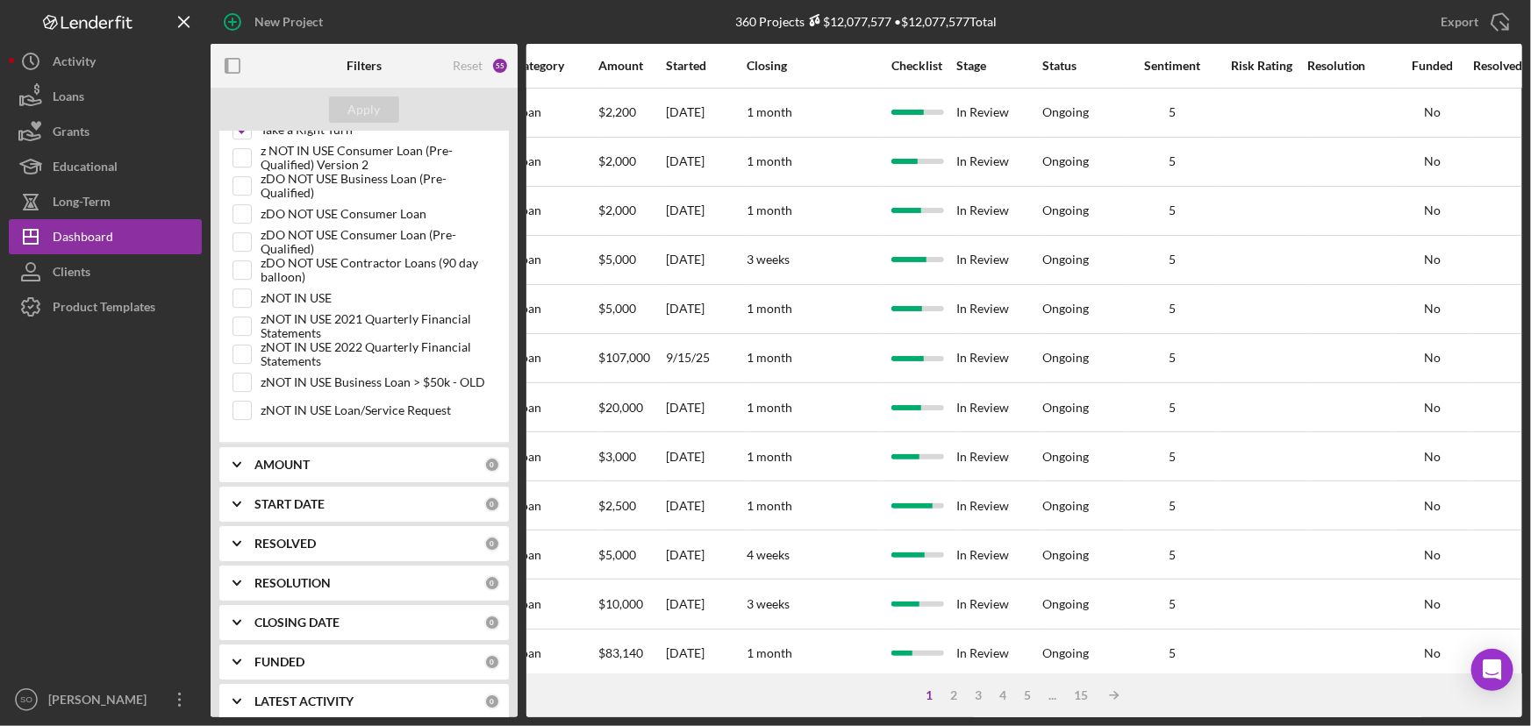
click at [291, 576] on b "RESOLUTION" at bounding box center [292, 583] width 76 height 14
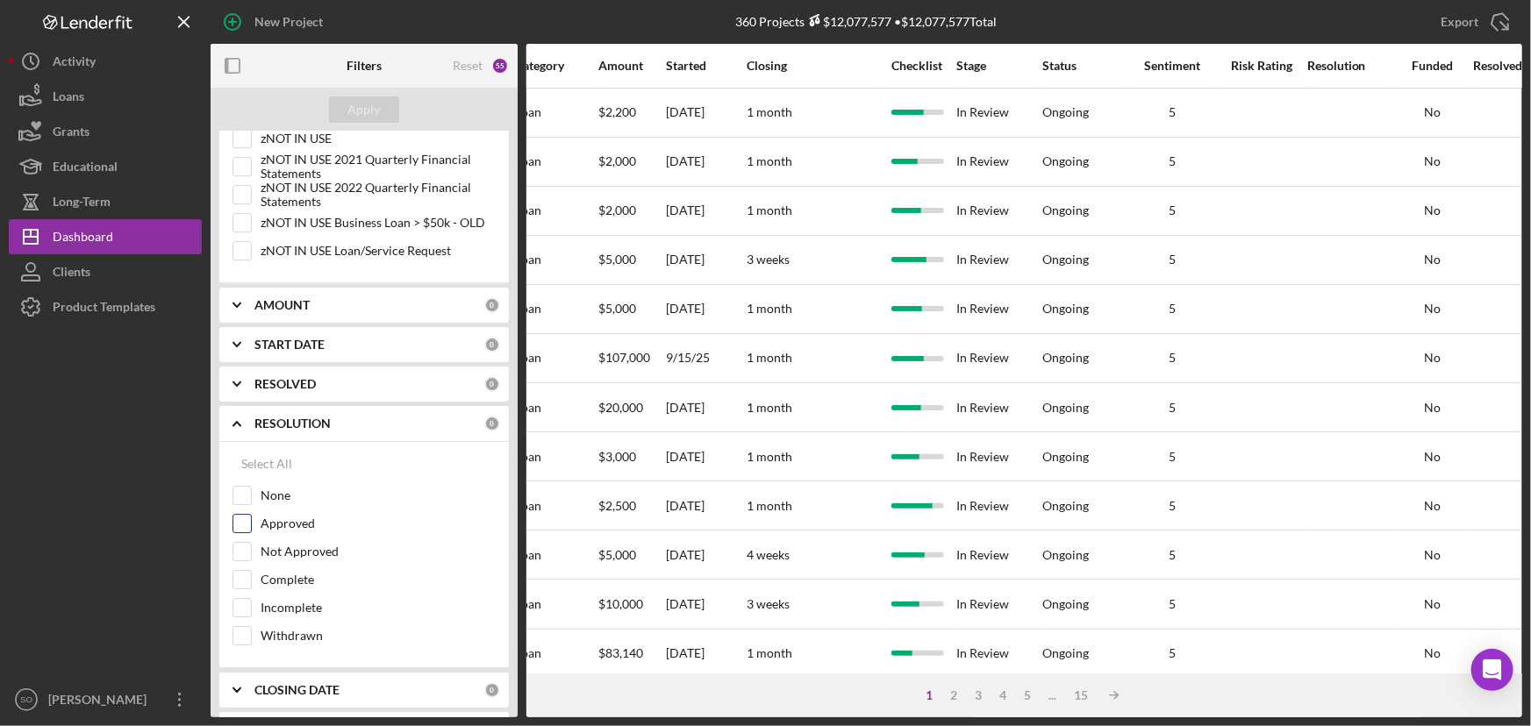
click at [247, 517] on input "Approved" at bounding box center [242, 524] width 18 height 18
click at [368, 113] on div "Apply" at bounding box center [364, 109] width 32 height 26
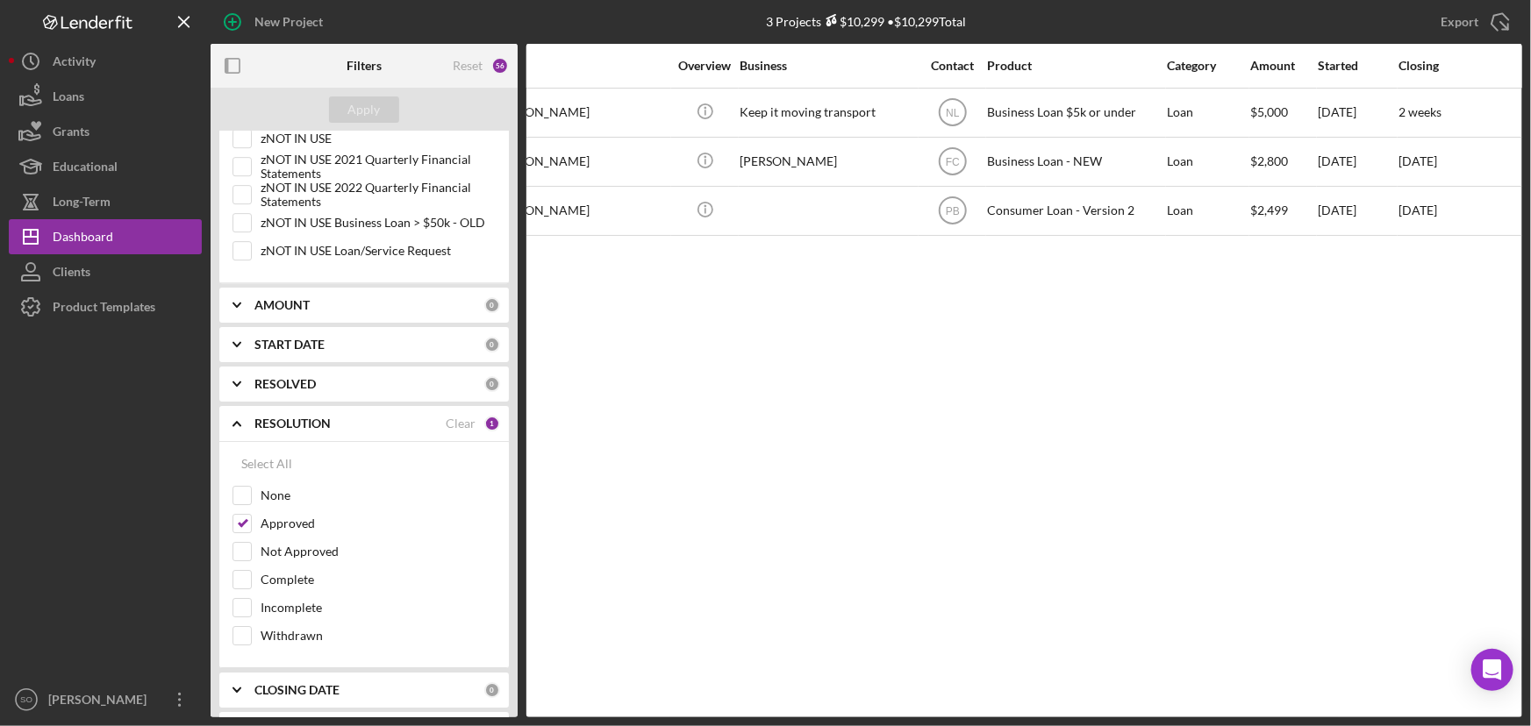
scroll to position [0, 0]
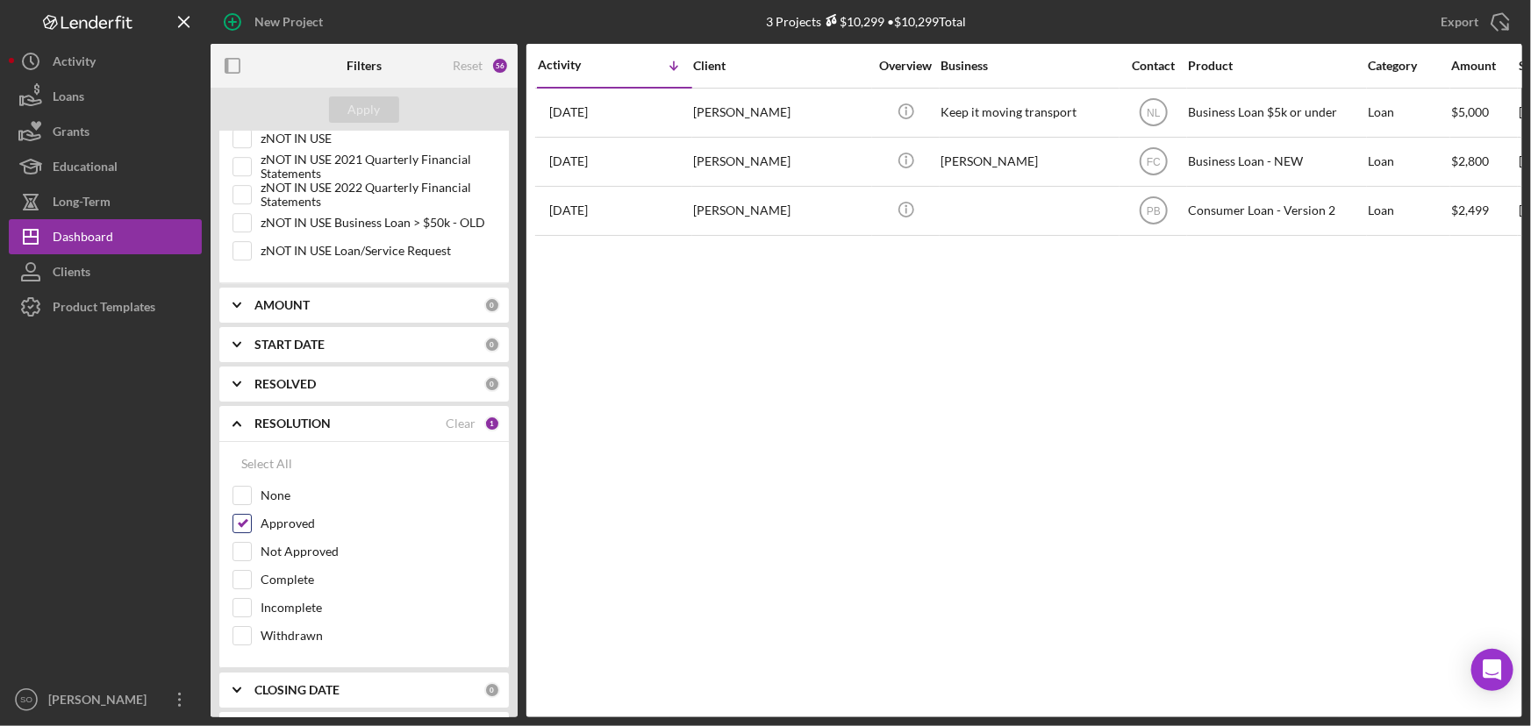
click at [243, 515] on input "Approved" at bounding box center [242, 524] width 18 height 18
checkbox input "false"
click at [367, 106] on div "Apply" at bounding box center [364, 109] width 32 height 26
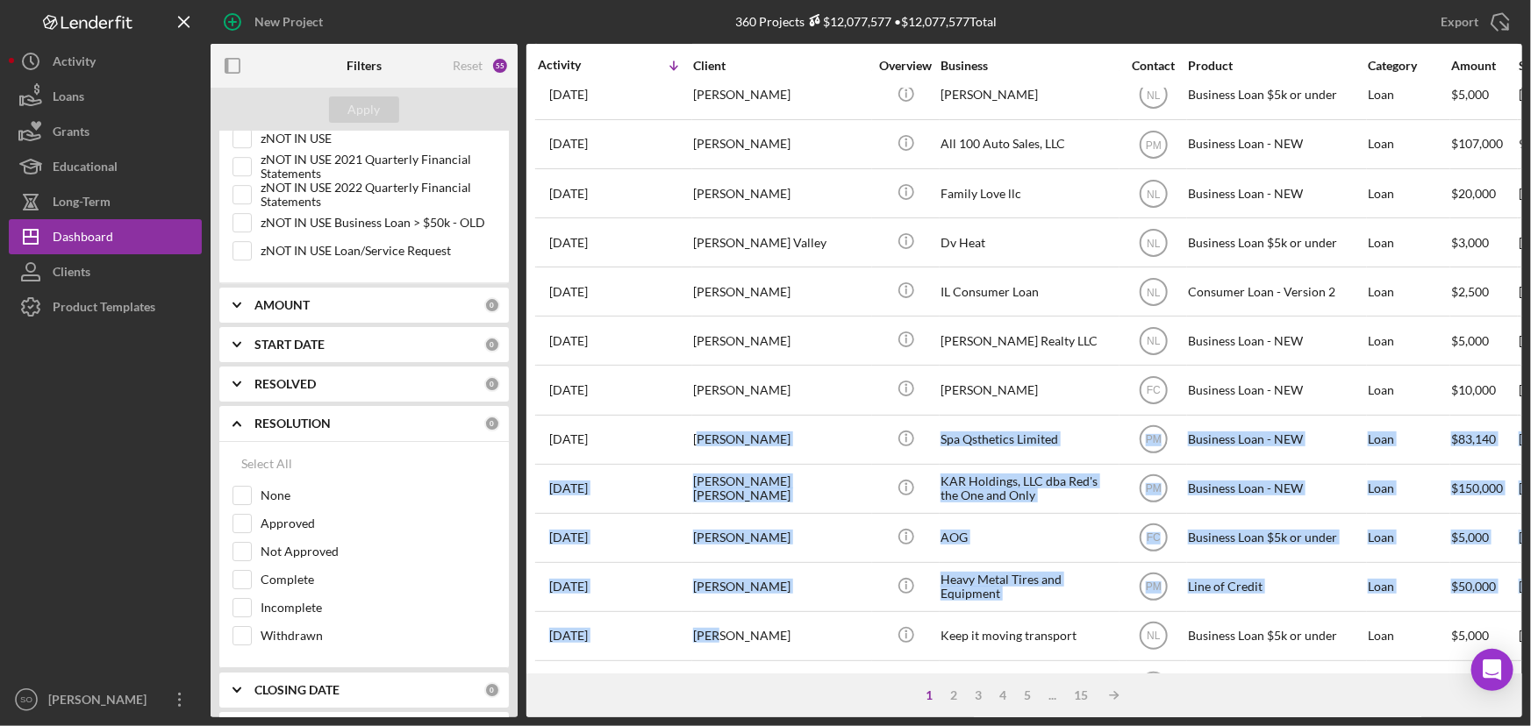
drag, startPoint x: 700, startPoint y: 660, endPoint x: 717, endPoint y: 661, distance: 17.6
click at [717, 661] on div "Activity Icon/Table Sort Arrow Client Overview Business Contact Product Categor…" at bounding box center [1024, 359] width 996 height 630
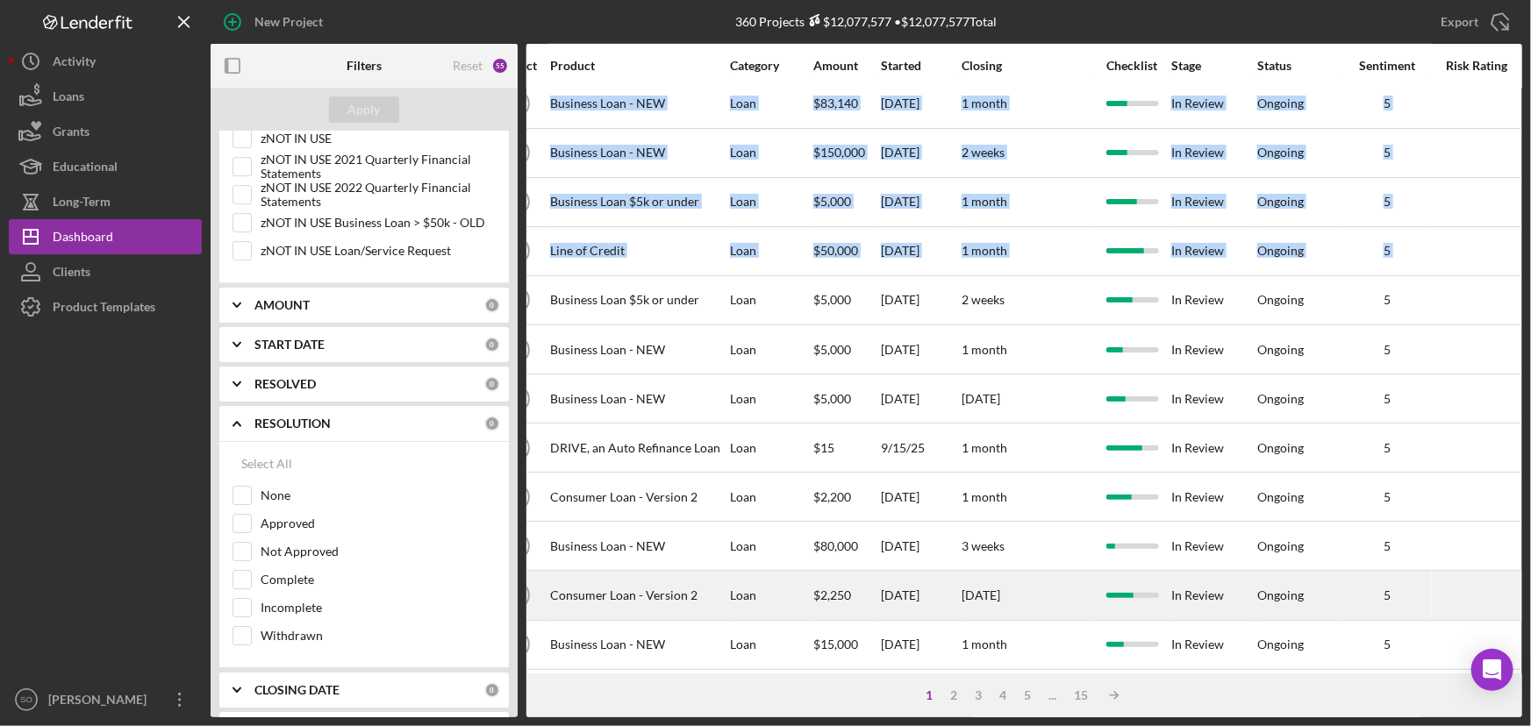
scroll to position [668, 638]
